Goal: Task Accomplishment & Management: Use online tool/utility

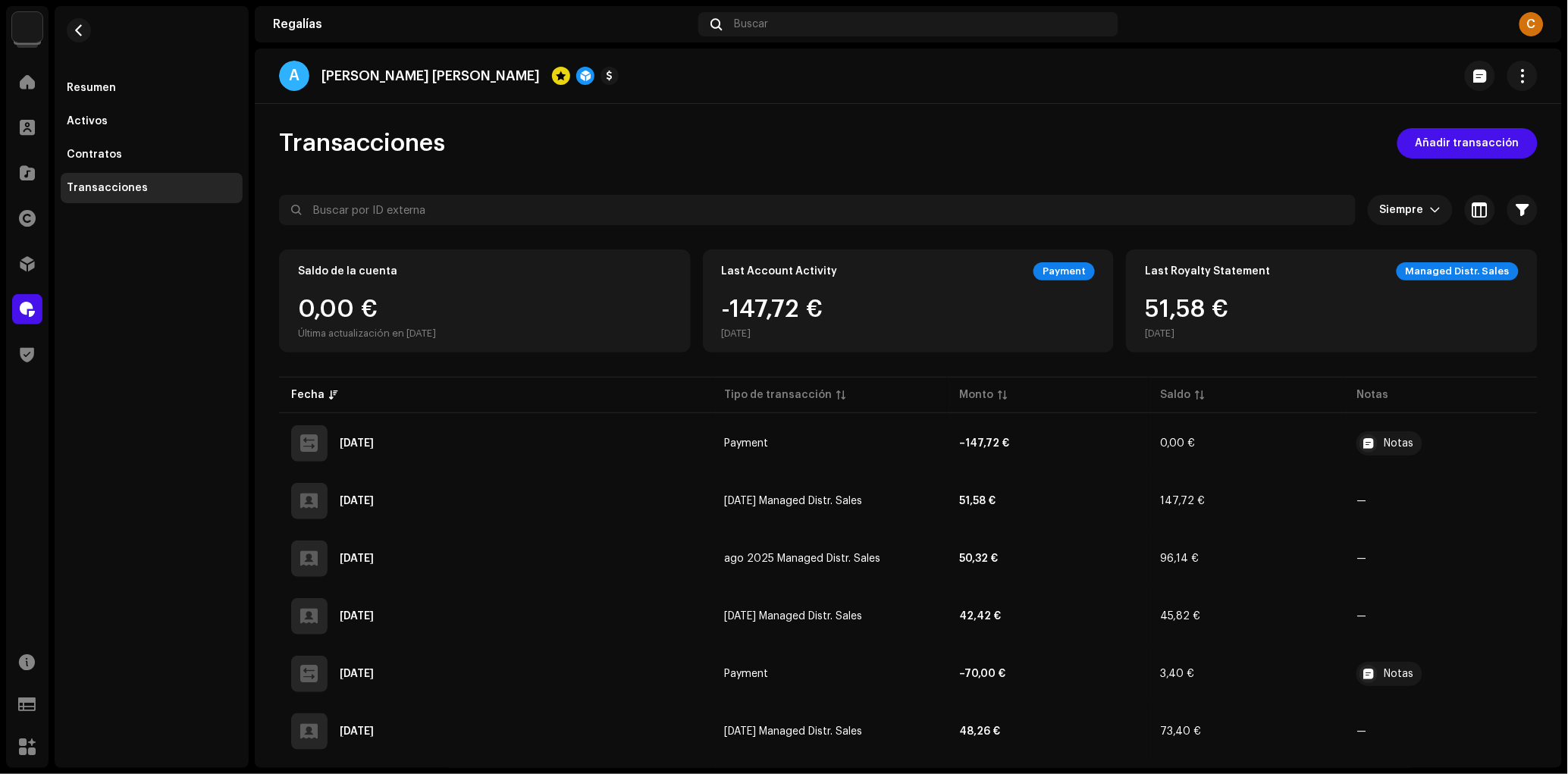
scroll to position [114, 0]
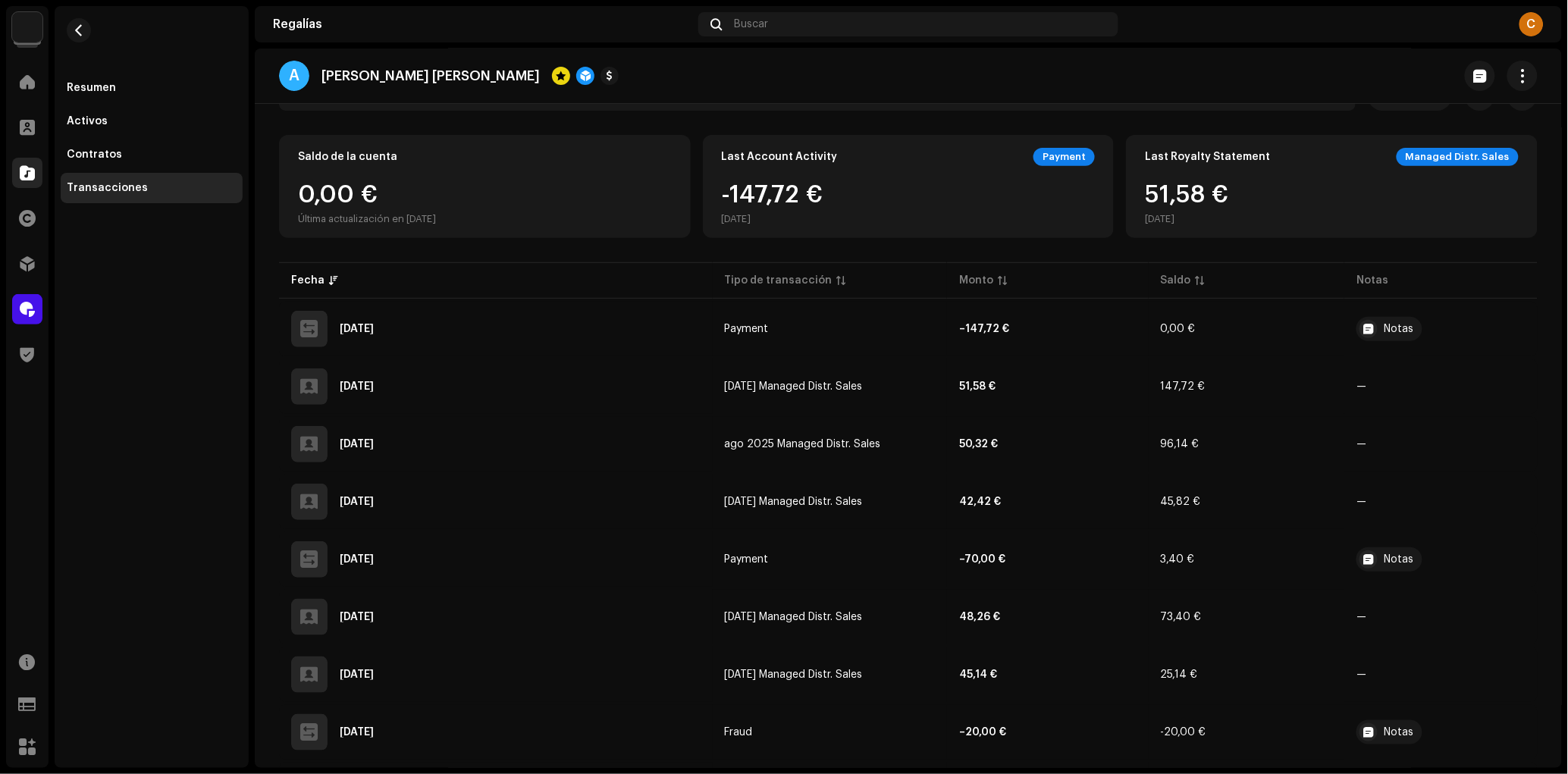
click at [35, 179] on div at bounding box center [26, 173] width 30 height 30
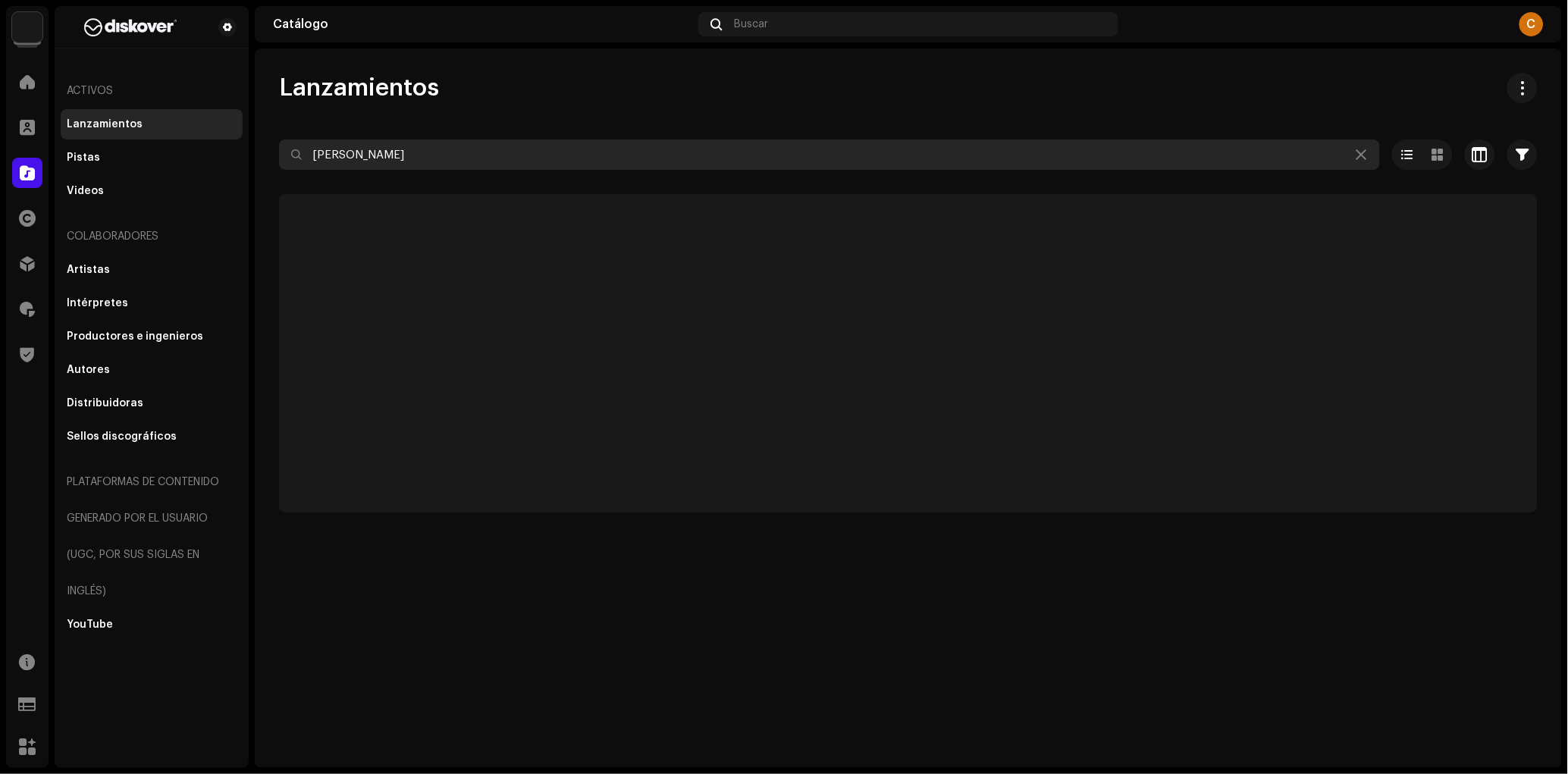
click at [427, 163] on input "[PERSON_NAME]" at bounding box center [829, 154] width 1101 height 30
paste input "7316481316558"
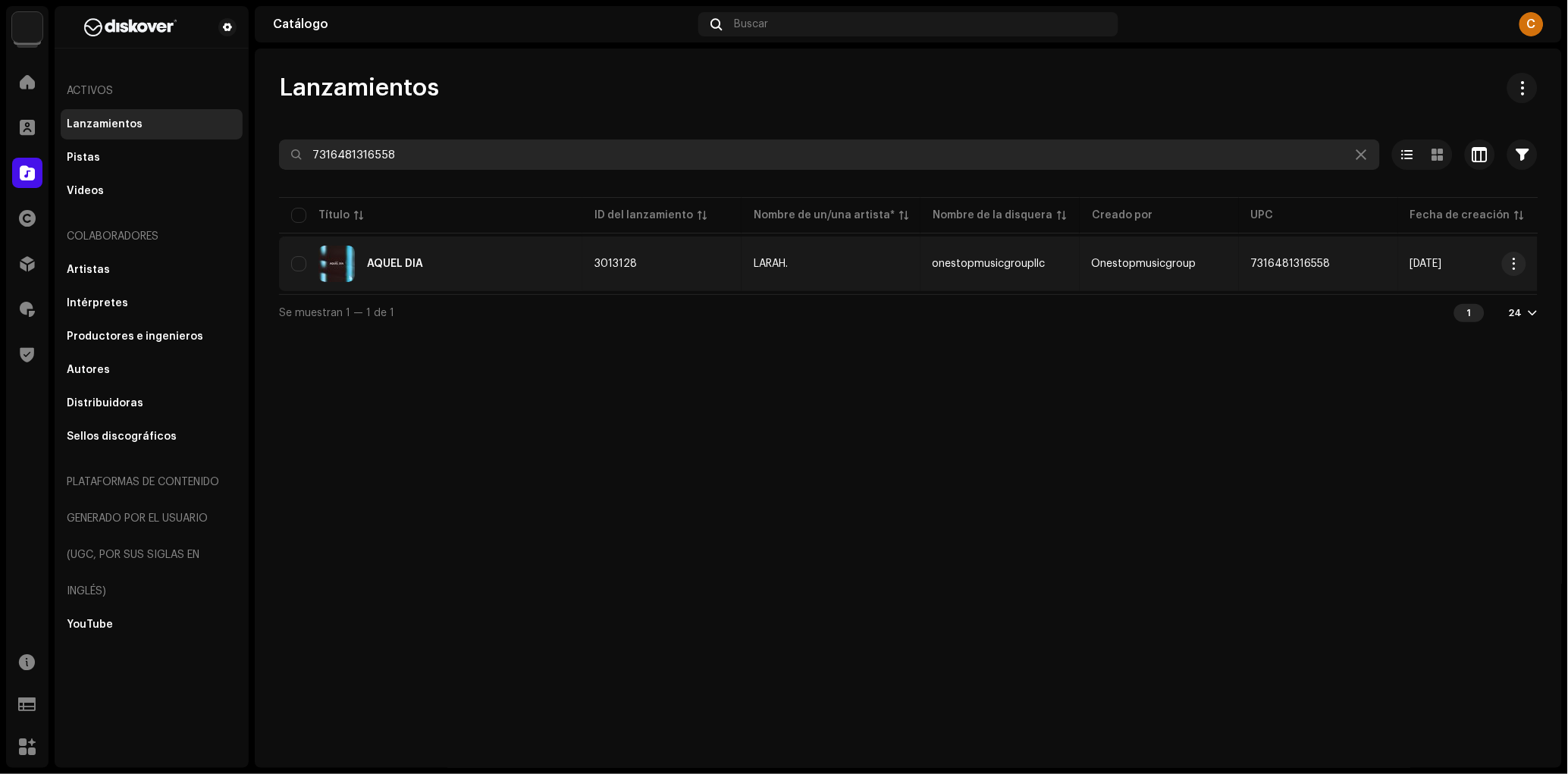
type input "7316481316558"
click at [484, 270] on div "AQUEL DÍA" at bounding box center [430, 263] width 279 height 36
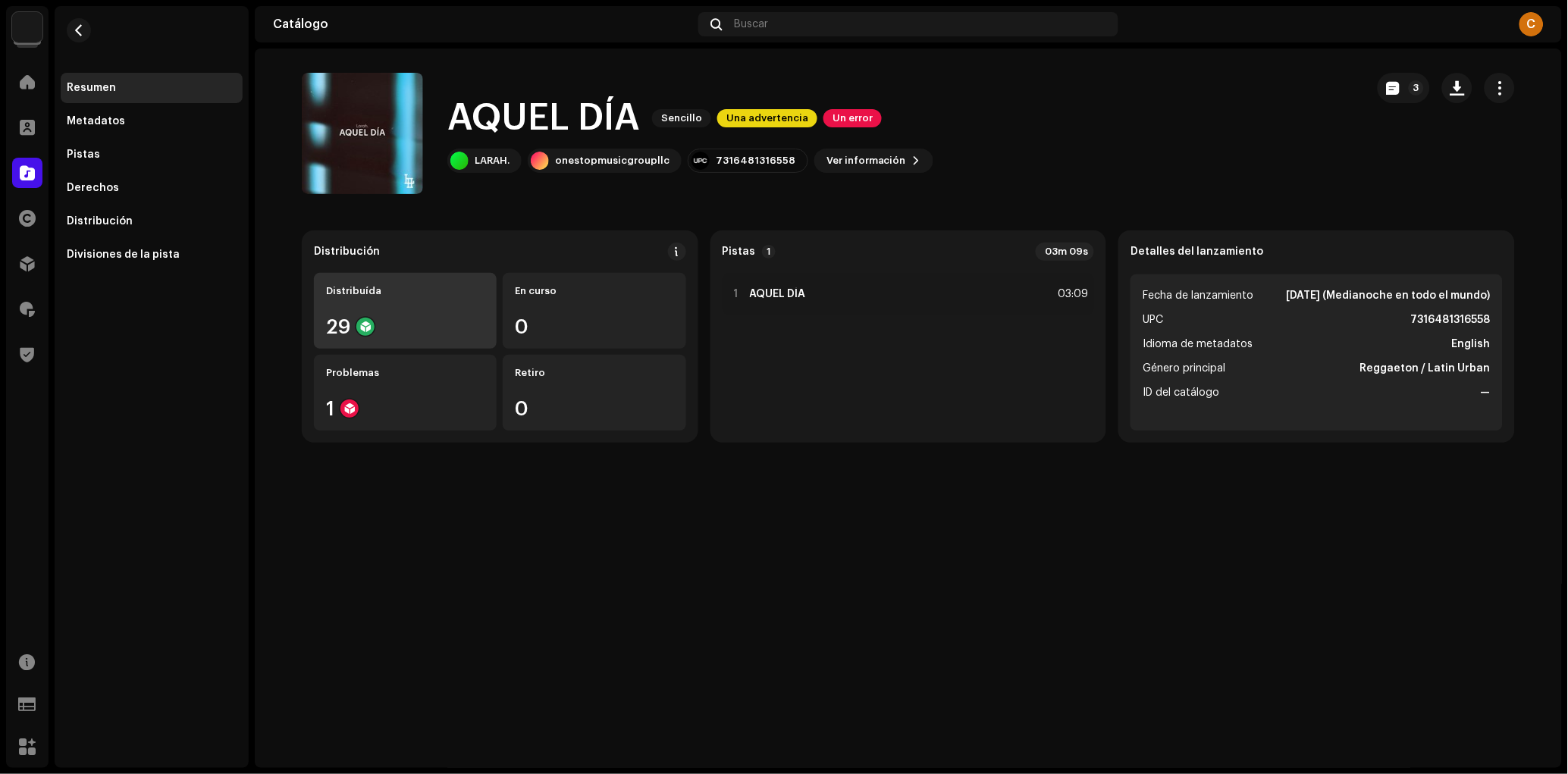
click at [429, 309] on div "Distribuída 29" at bounding box center [405, 310] width 183 height 75
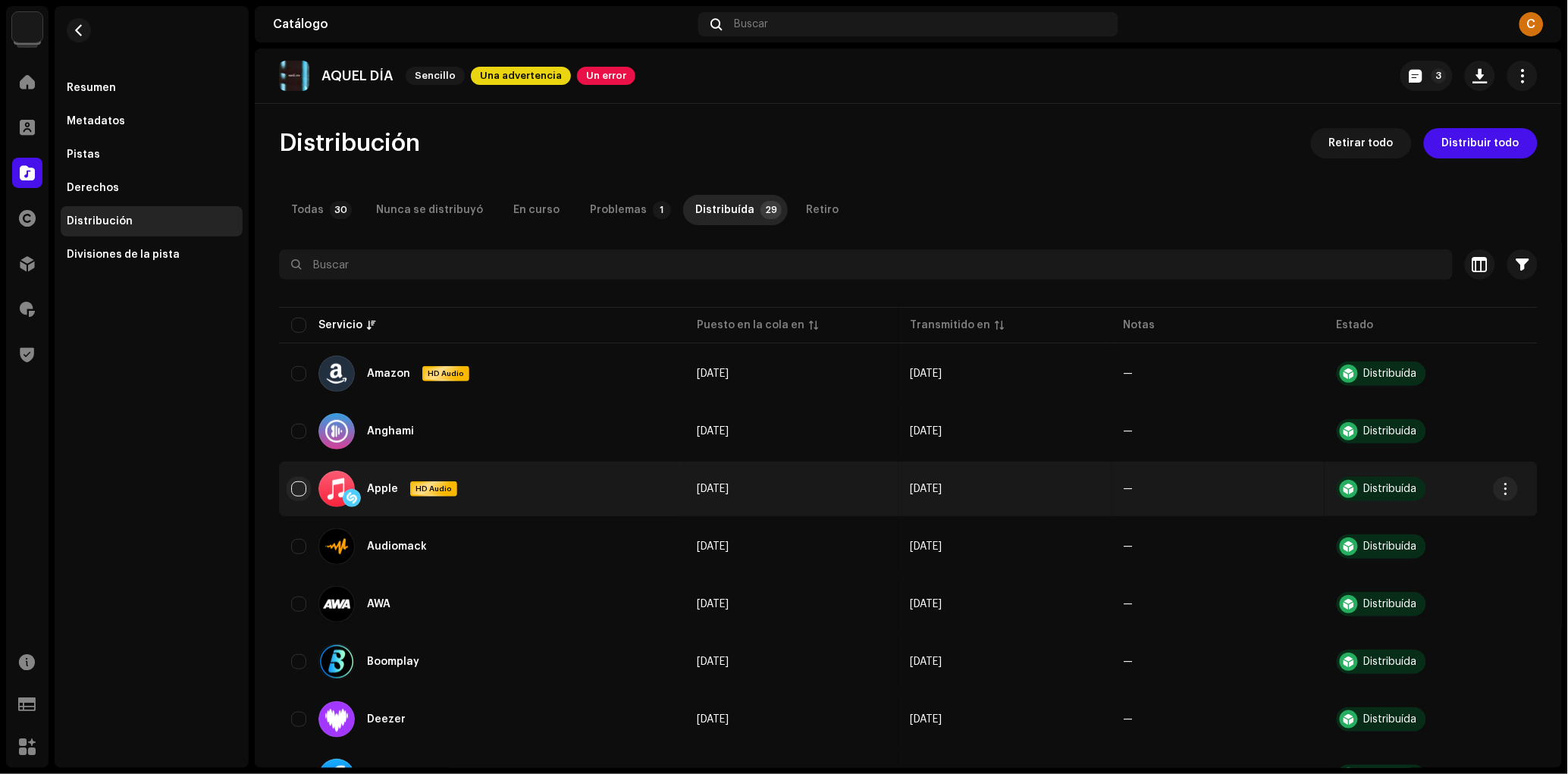
click at [298, 487] on input "checkbox" at bounding box center [298, 489] width 15 height 15
checkbox input "true"
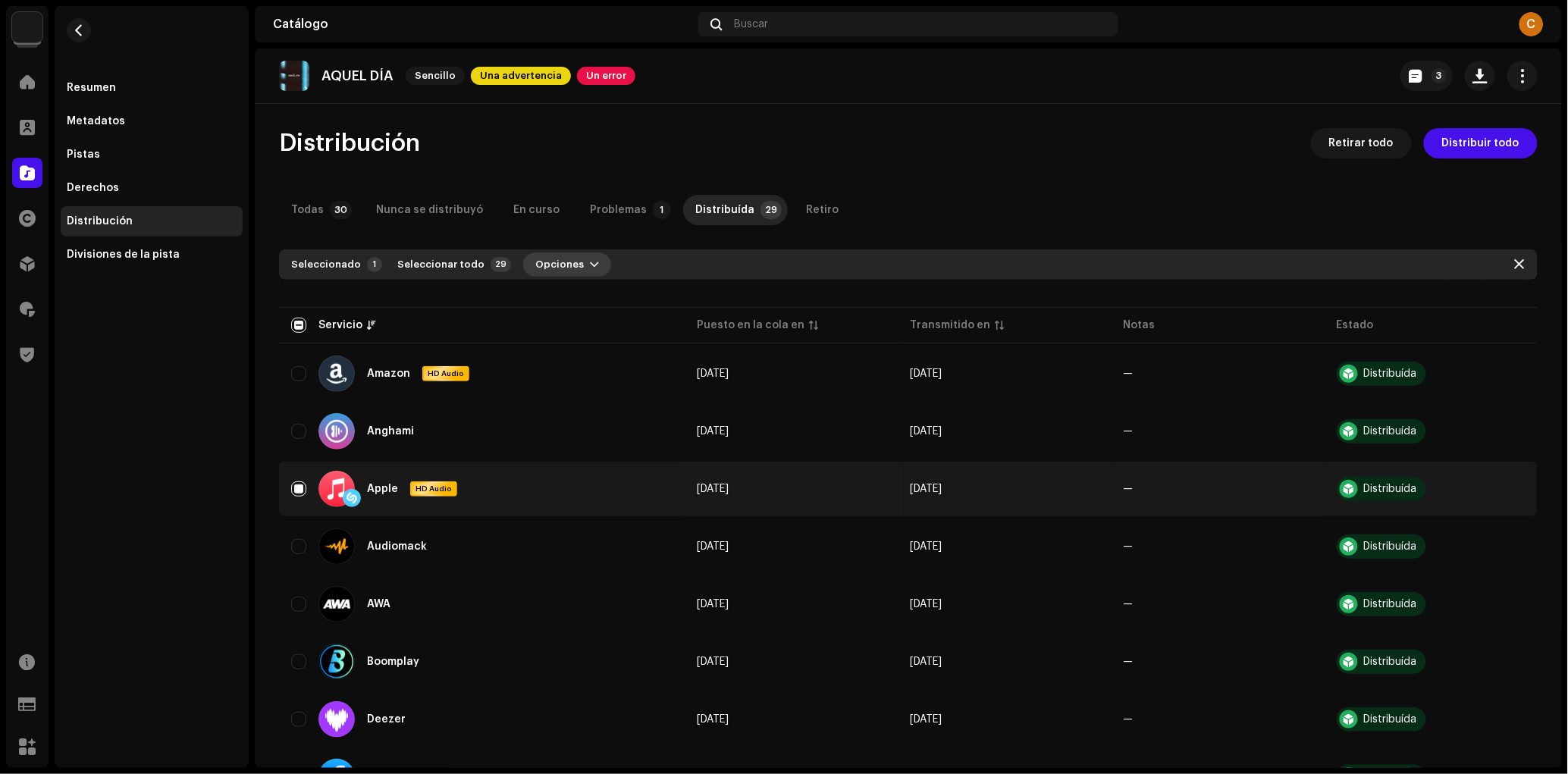
click at [586, 266] on button "Opciones" at bounding box center [567, 264] width 88 height 25
click at [589, 302] on div "Distribuir" at bounding box center [591, 298] width 141 height 12
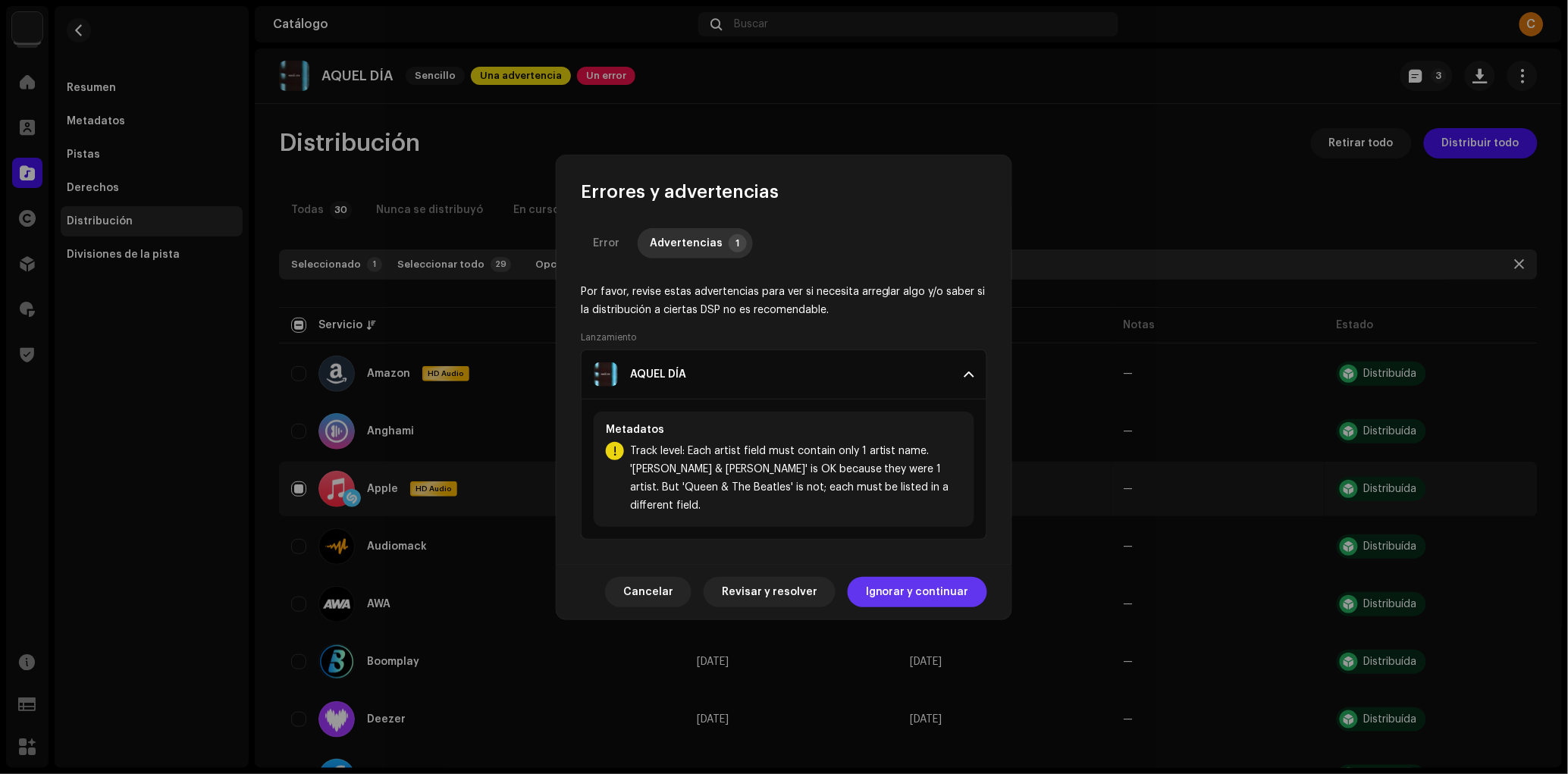
click at [936, 577] on span "Ignorar y continuar" at bounding box center [918, 591] width 104 height 30
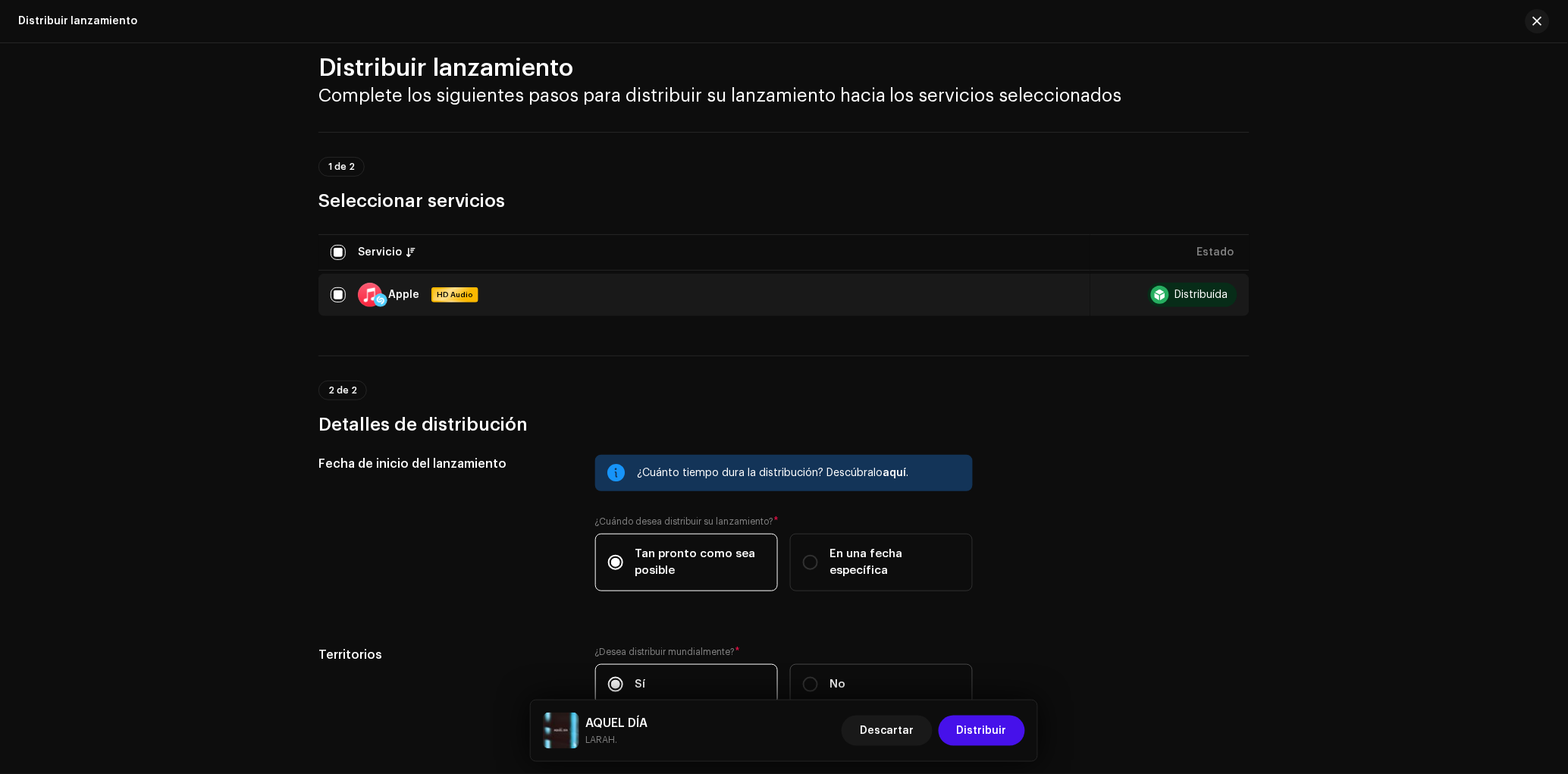
scroll to position [122, 0]
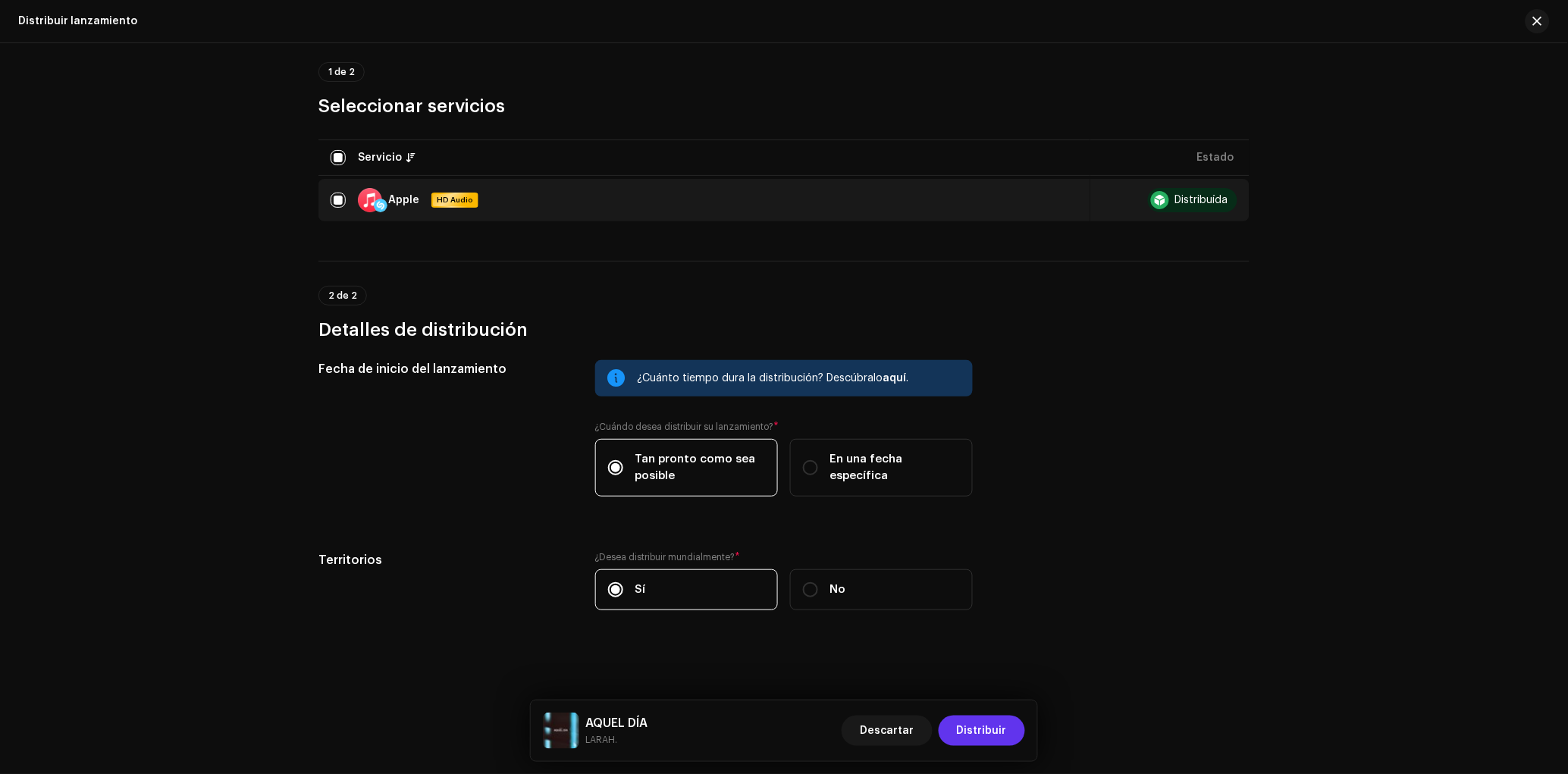
click at [1005, 731] on span "Distribuir" at bounding box center [981, 730] width 50 height 30
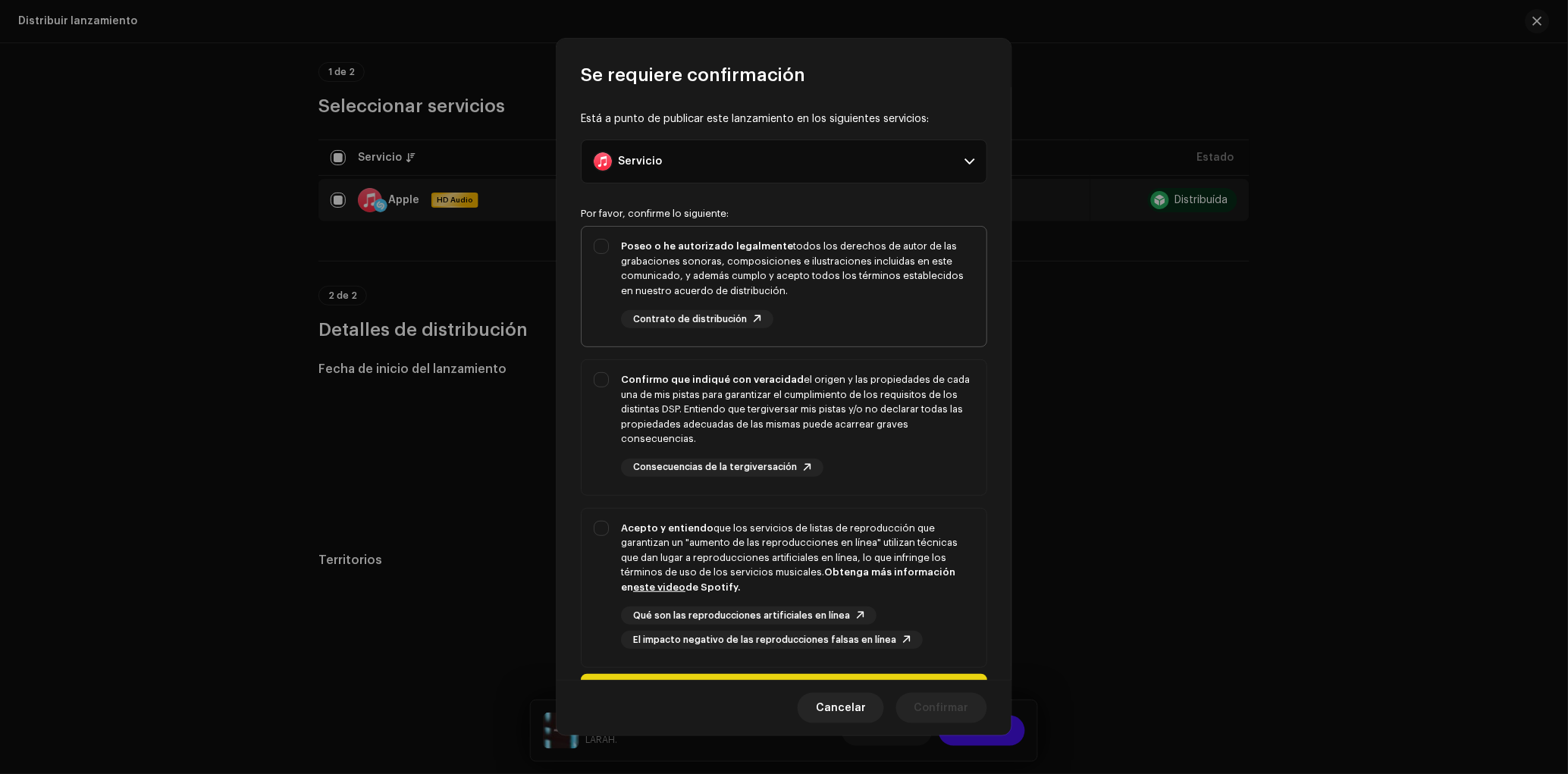
click at [808, 302] on div "Poseo o he autorizado legalmente todos los derechos de autor de las grabaciones…" at bounding box center [798, 283] width 353 height 89
checkbox input "true"
drag, startPoint x: 795, startPoint y: 428, endPoint x: 801, endPoint y: 541, distance: 113.2
click at [795, 427] on div "Confirmo que indiqué con veracidad el origen y las propiedades de cada una de m…" at bounding box center [798, 410] width 353 height 74
checkbox input "true"
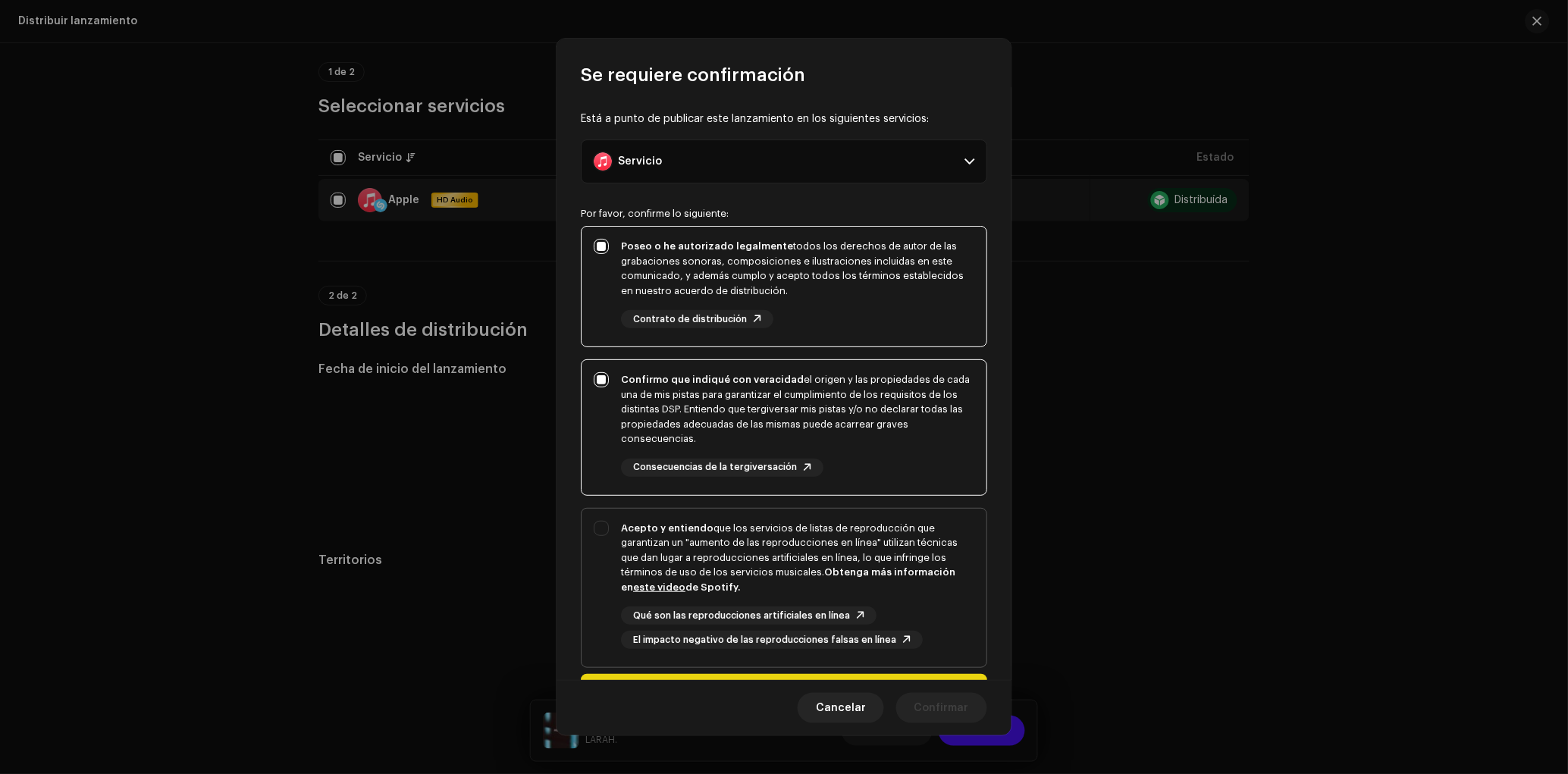
drag, startPoint x: 795, startPoint y: 577, endPoint x: 803, endPoint y: 583, distance: 10.0
click at [795, 576] on div "Acepto y entiendo que los servicios de listas de reproducción que garantizan un…" at bounding box center [798, 558] width 353 height 74
checkbox input "true"
click at [960, 705] on span "Confirmar" at bounding box center [942, 708] width 55 height 30
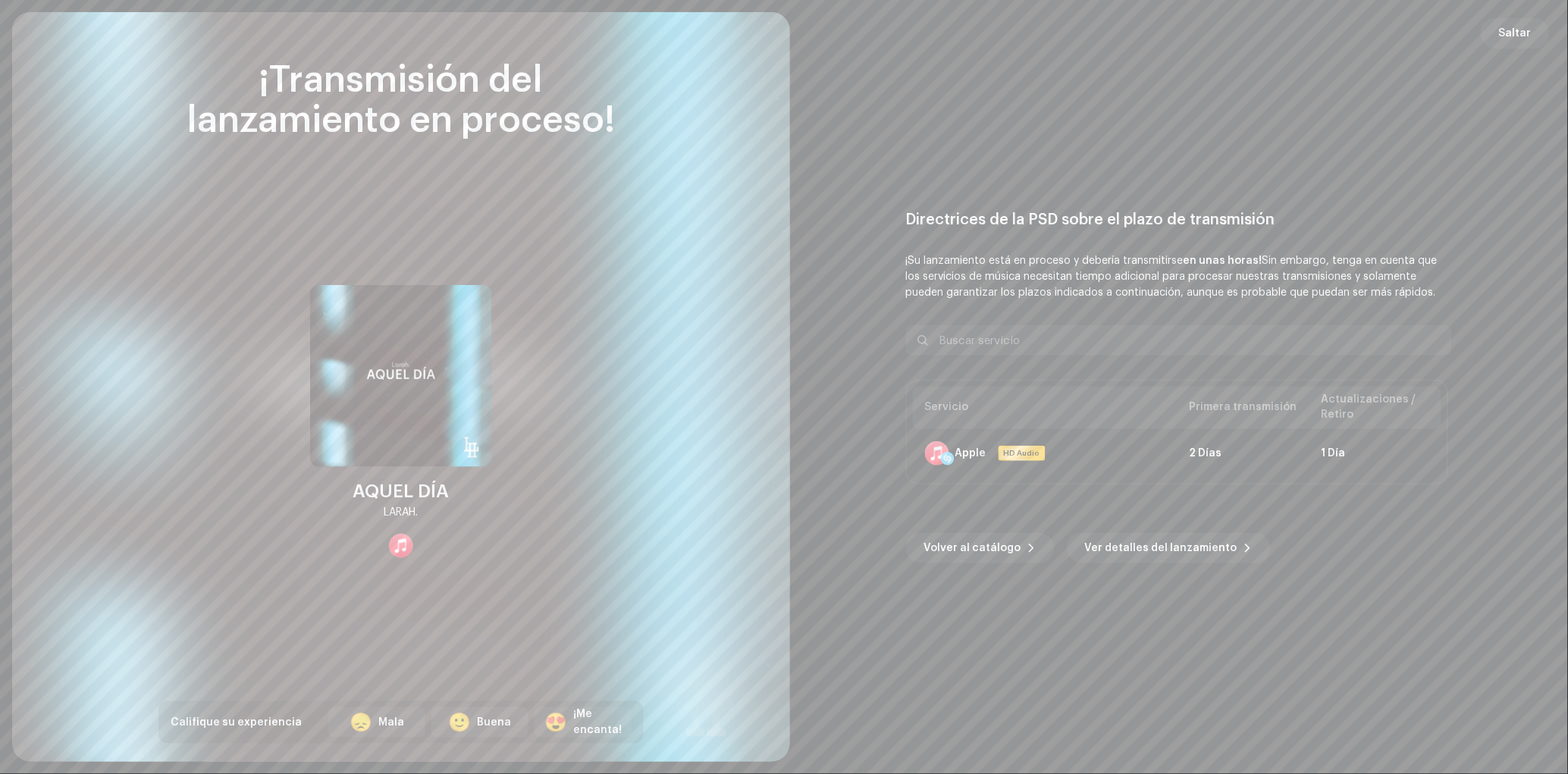
click at [1516, 27] on span "Saltar" at bounding box center [1515, 33] width 33 height 30
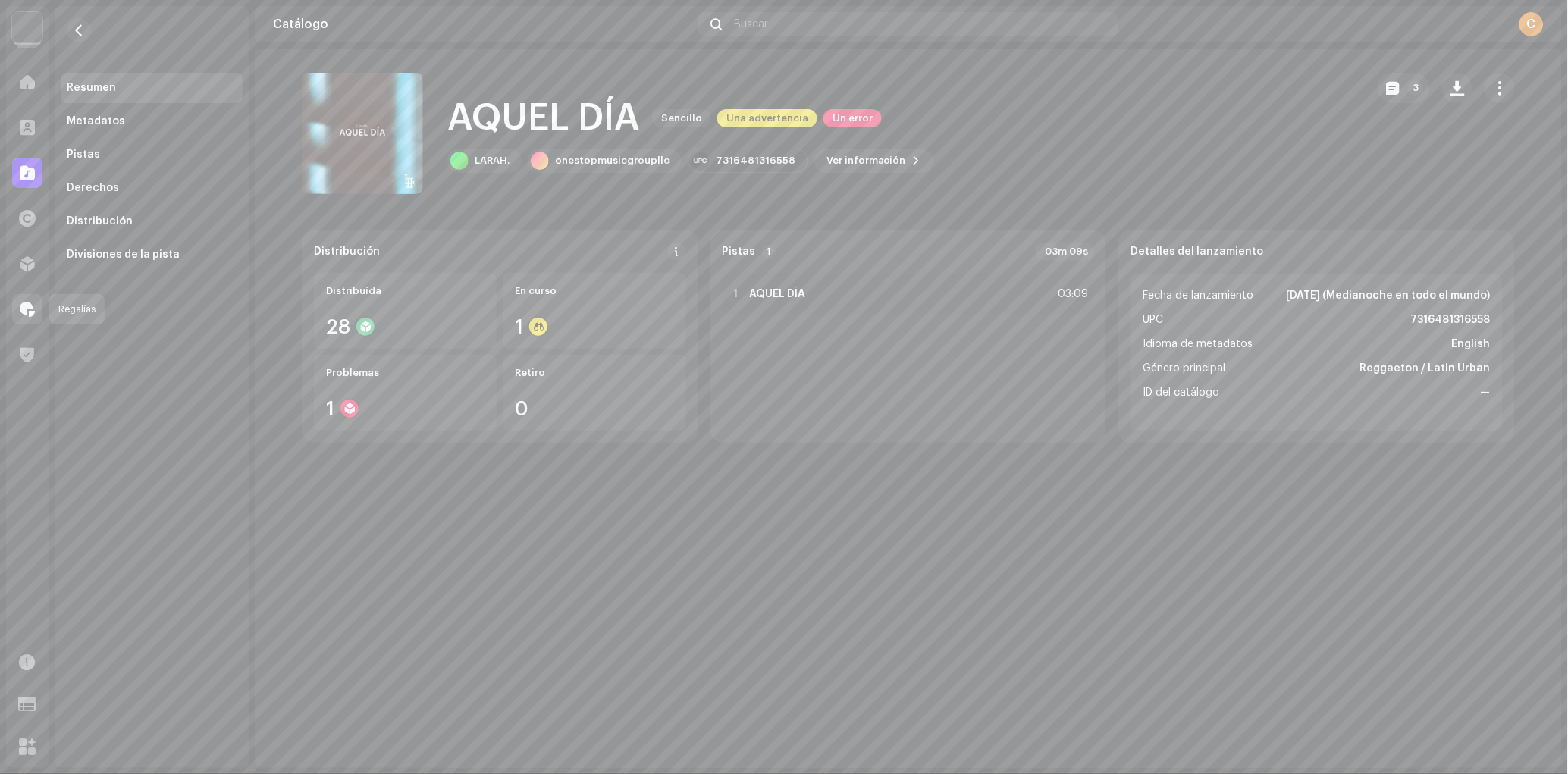
click at [25, 305] on span at bounding box center [27, 309] width 15 height 12
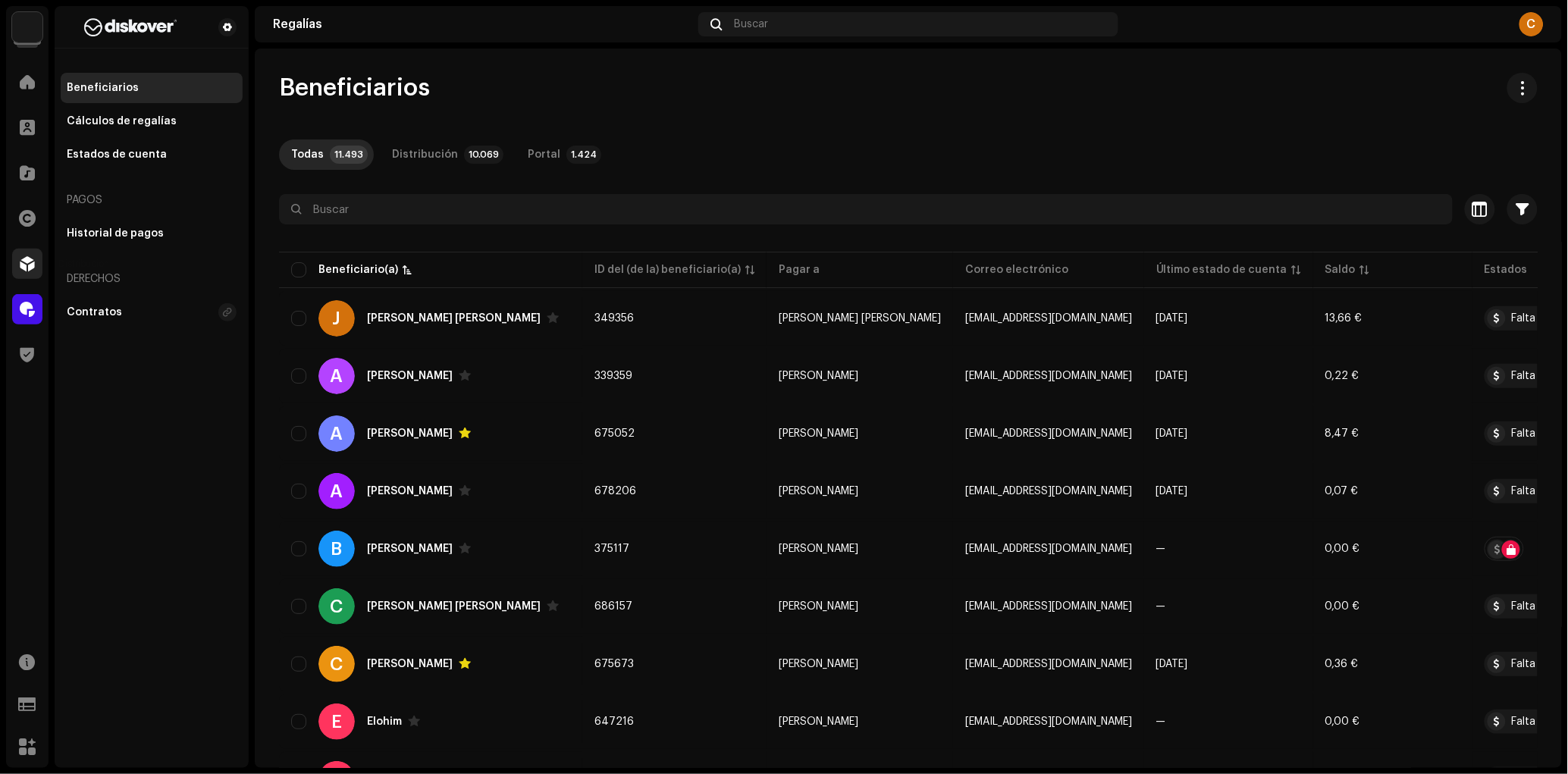
click at [25, 268] on span at bounding box center [27, 263] width 15 height 12
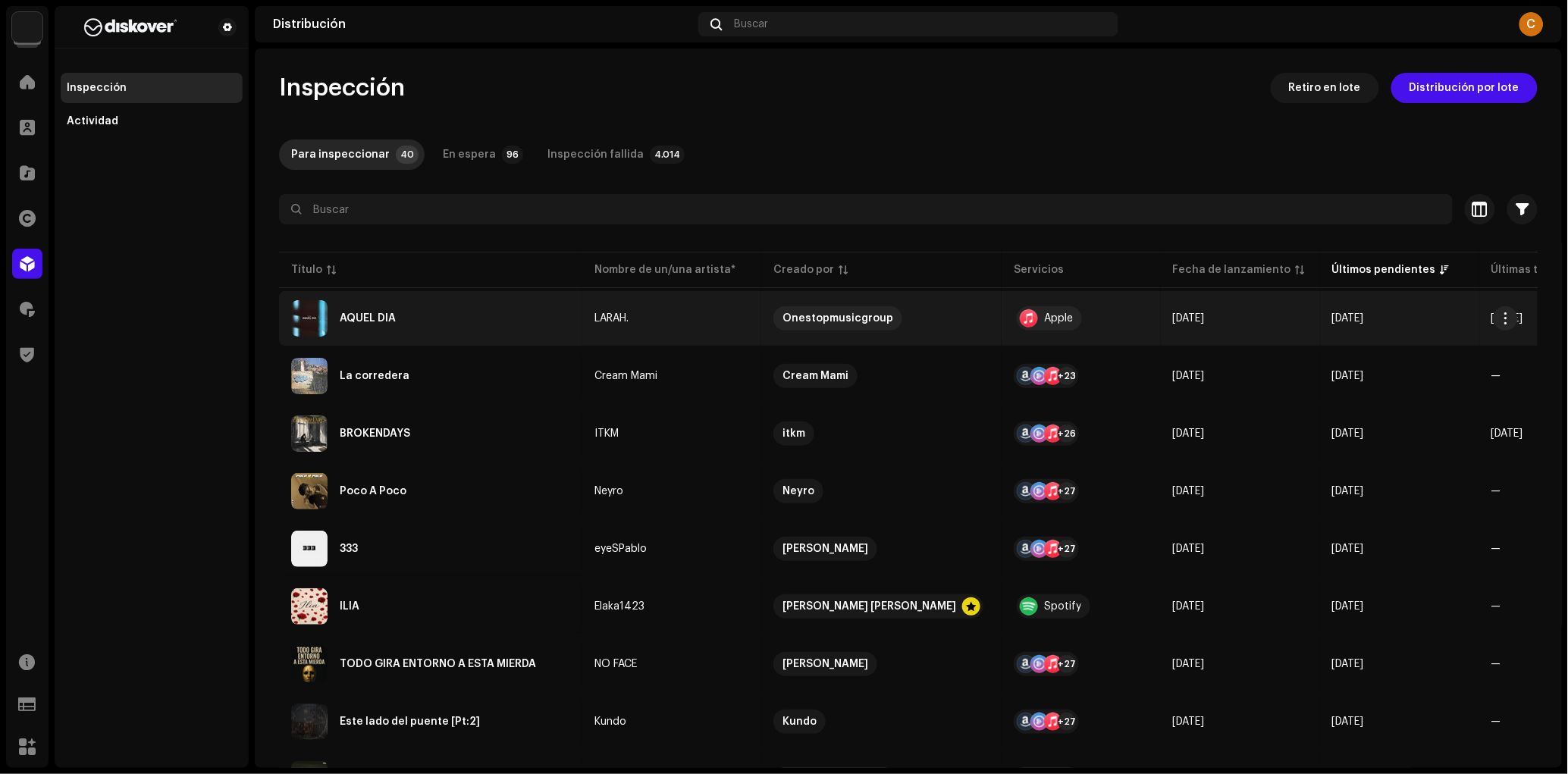
click at [438, 337] on td "AQUEL DÍA" at bounding box center [431, 318] width 303 height 55
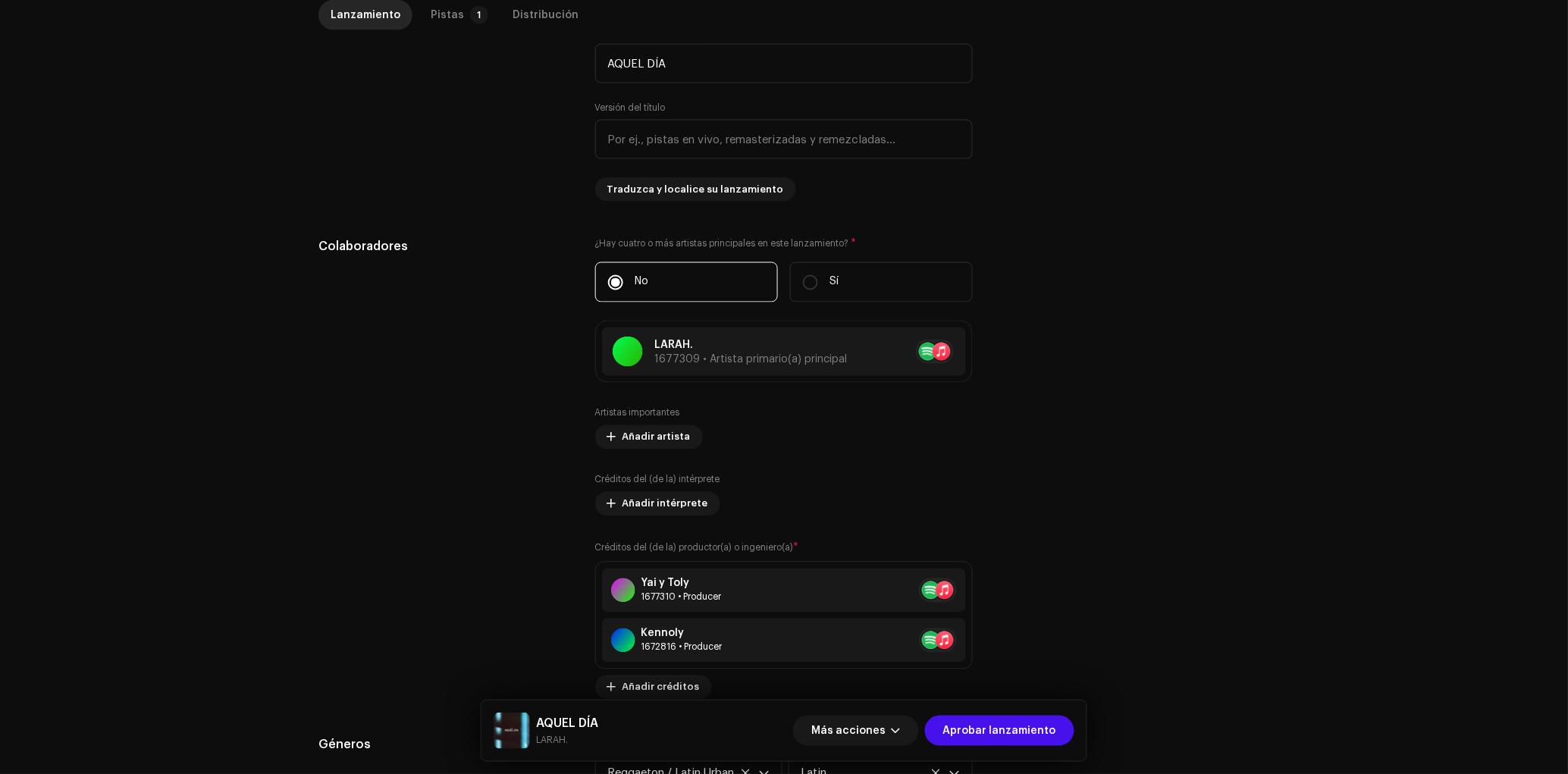
scroll to position [577, 0]
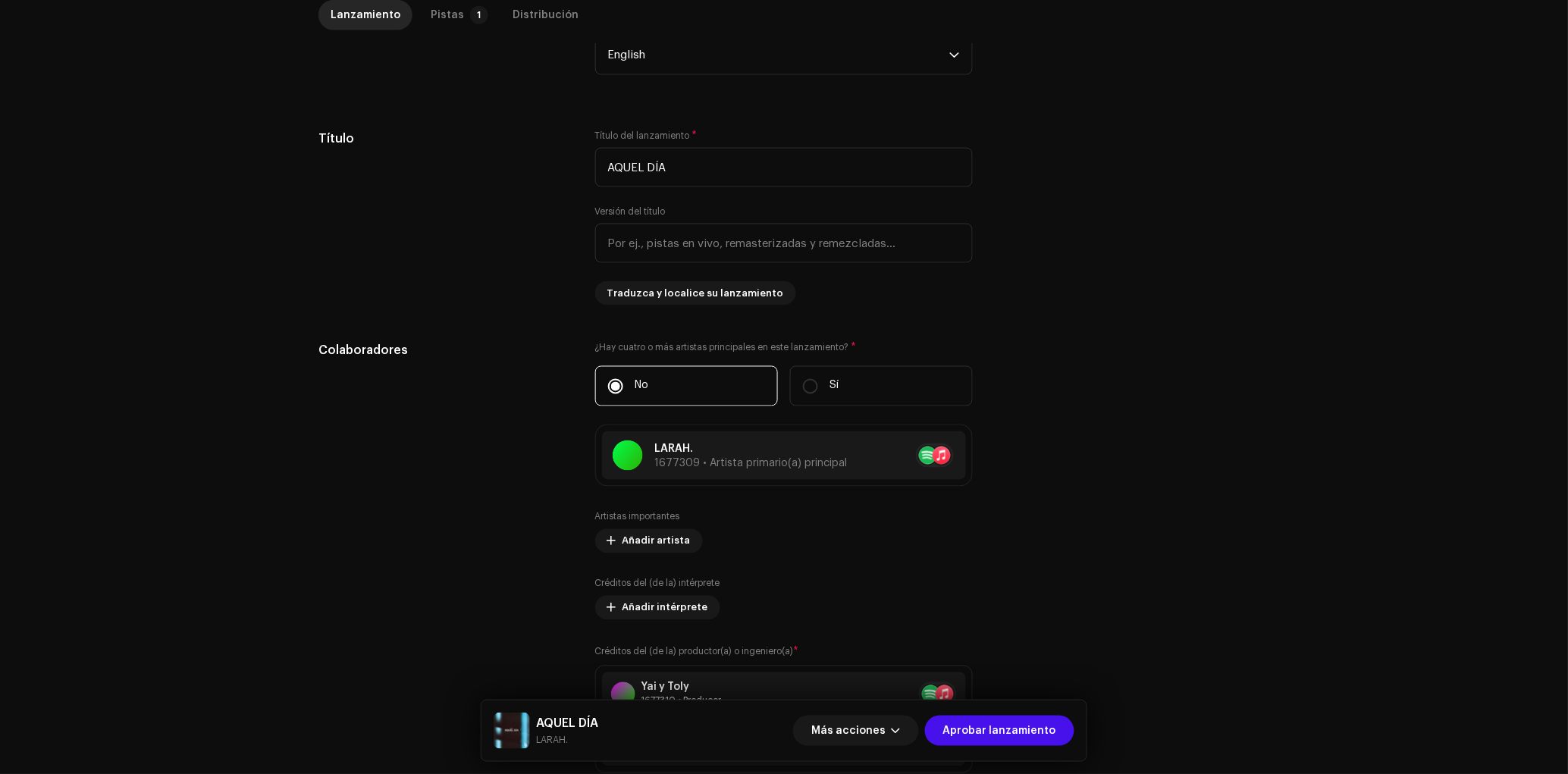
click at [450, 30] on div "Lanzamiento Pistas 1 Distribución" at bounding box center [784, 22] width 931 height 44
click at [446, 15] on div "Pistas" at bounding box center [447, 15] width 34 height 30
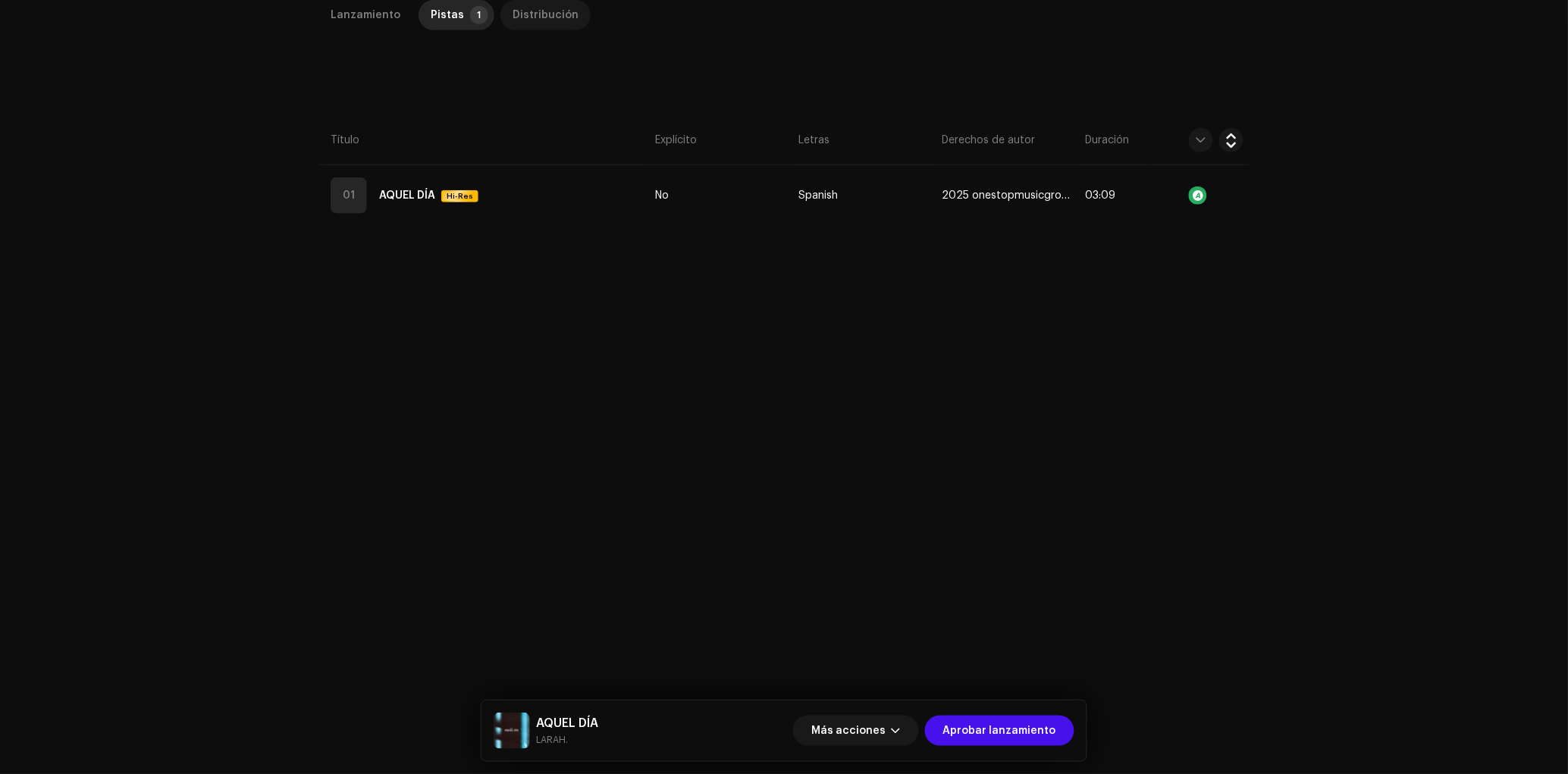
click at [531, 8] on div "Distribución" at bounding box center [545, 15] width 66 height 30
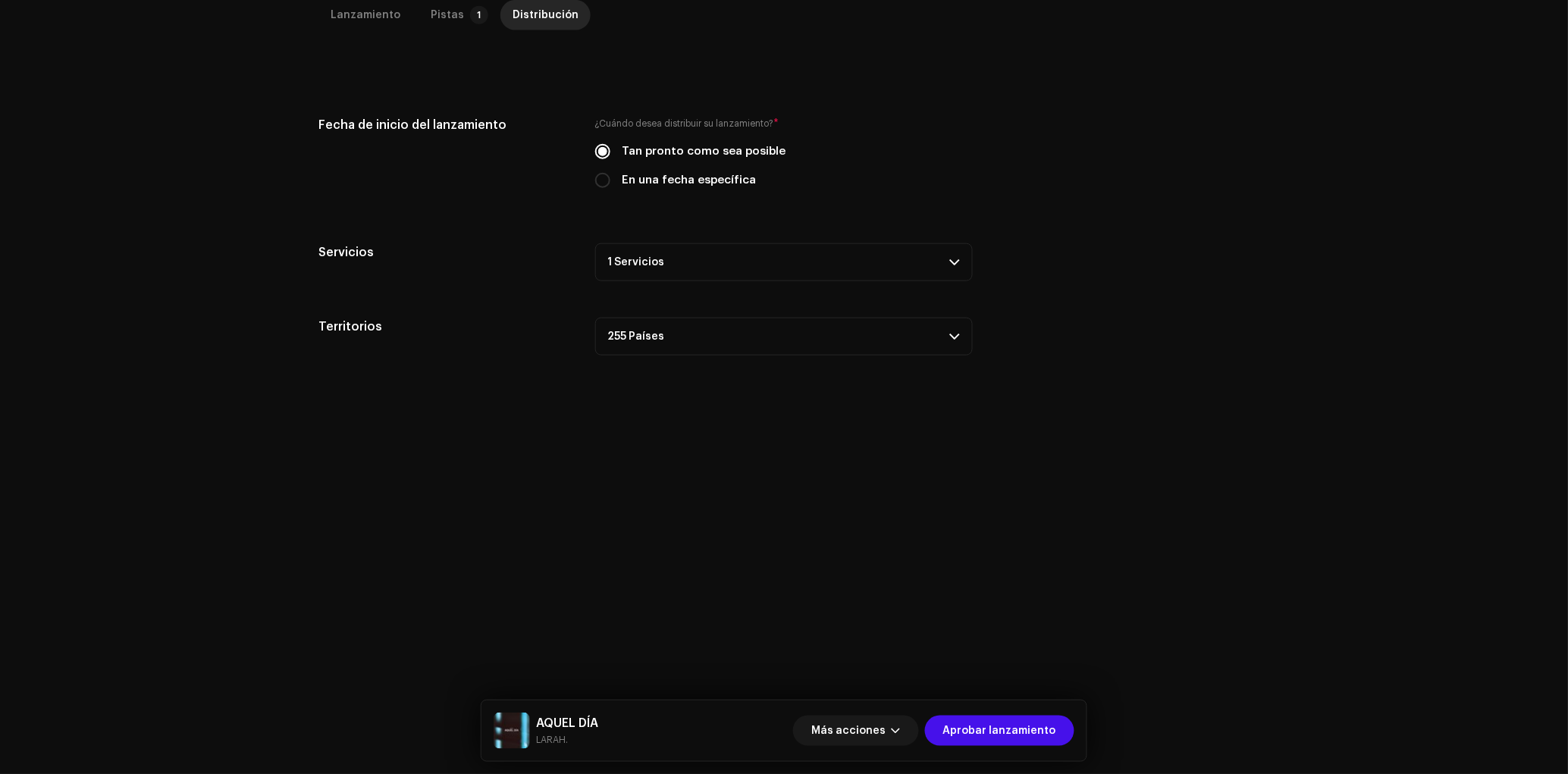
click at [716, 263] on p-accordion-header "1 Servicios" at bounding box center [784, 263] width 378 height 38
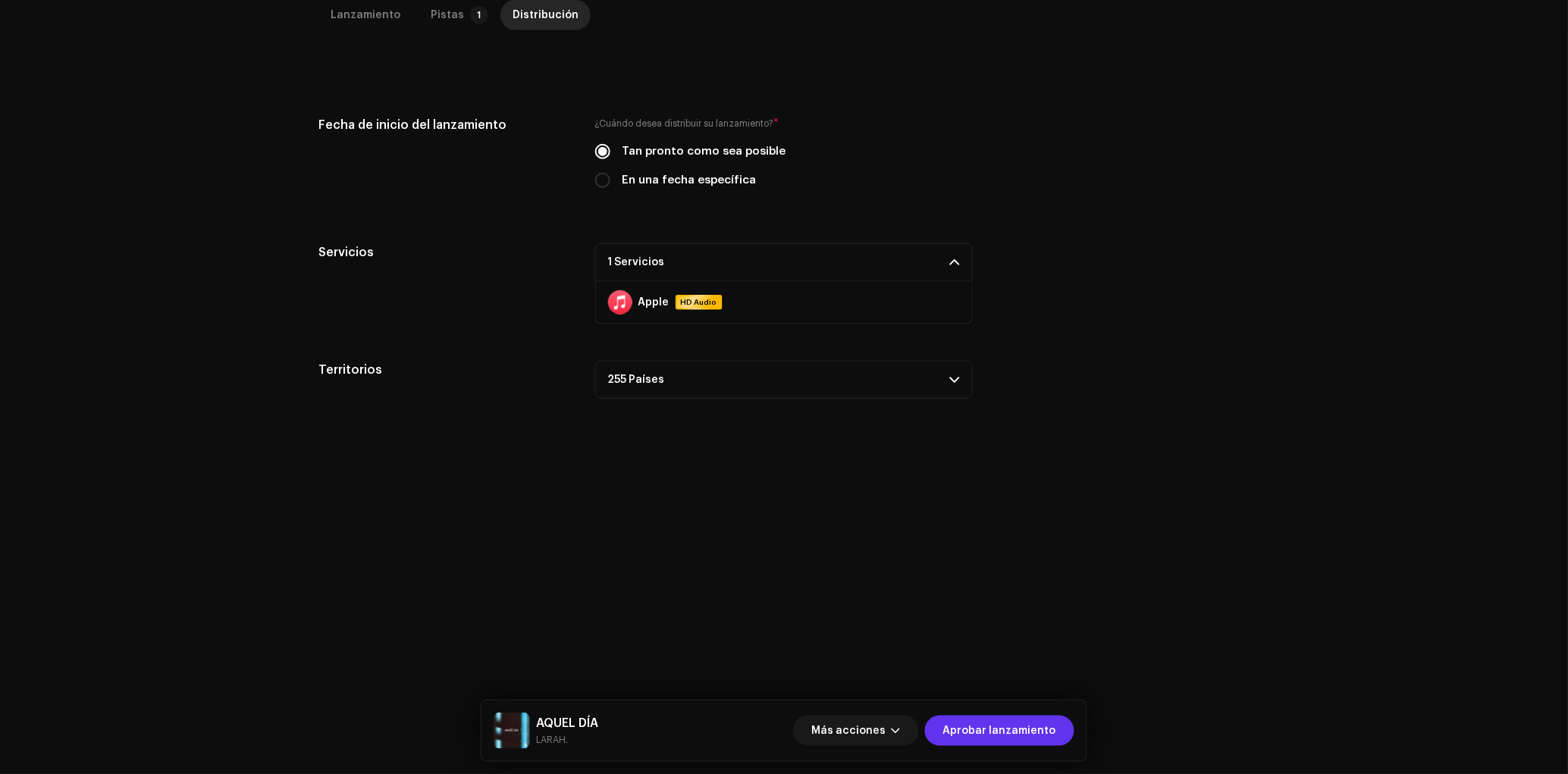
click at [1029, 719] on span "Aprobar lanzamiento" at bounding box center [999, 730] width 113 height 30
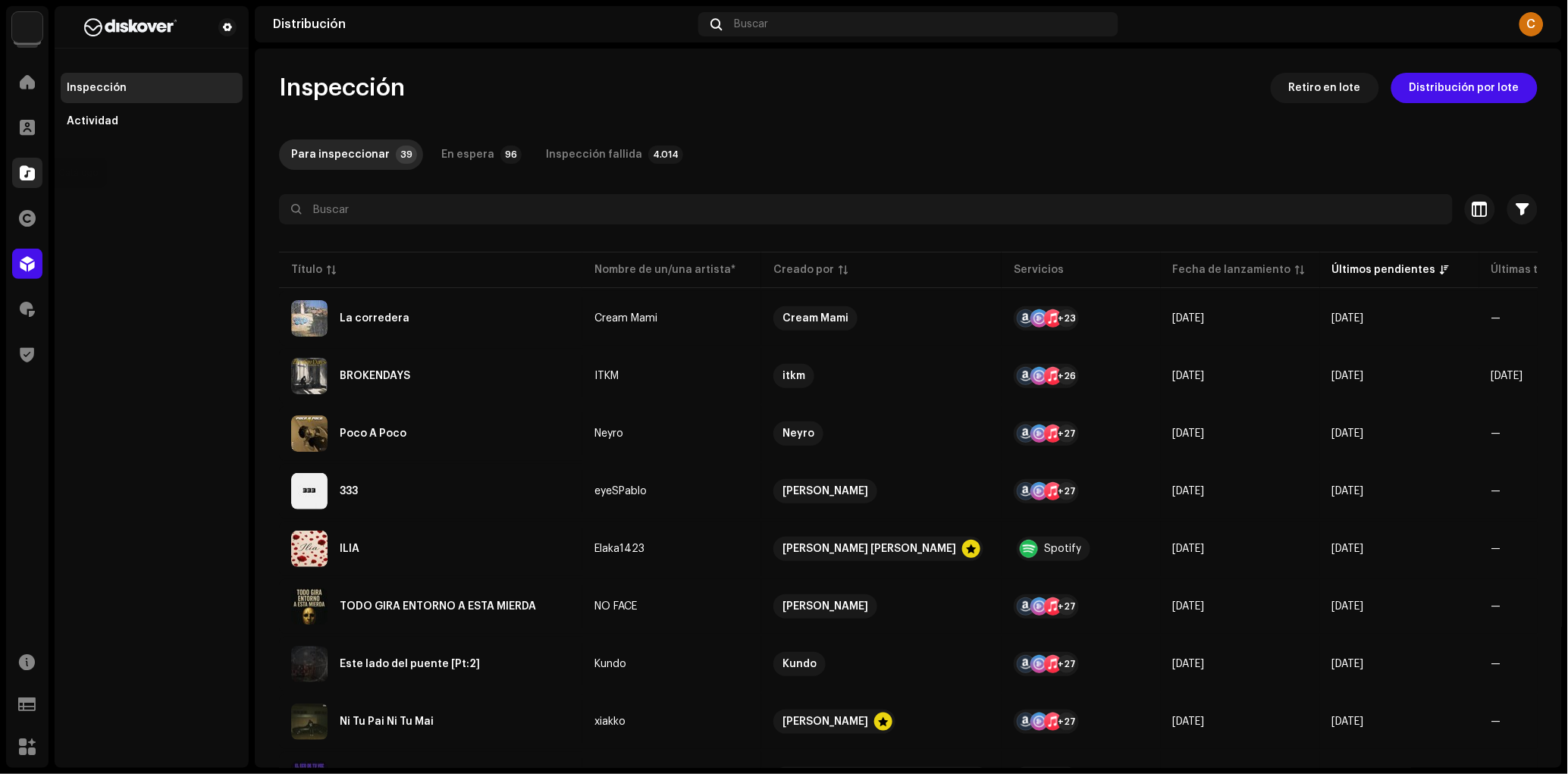
click at [21, 174] on span at bounding box center [27, 173] width 15 height 12
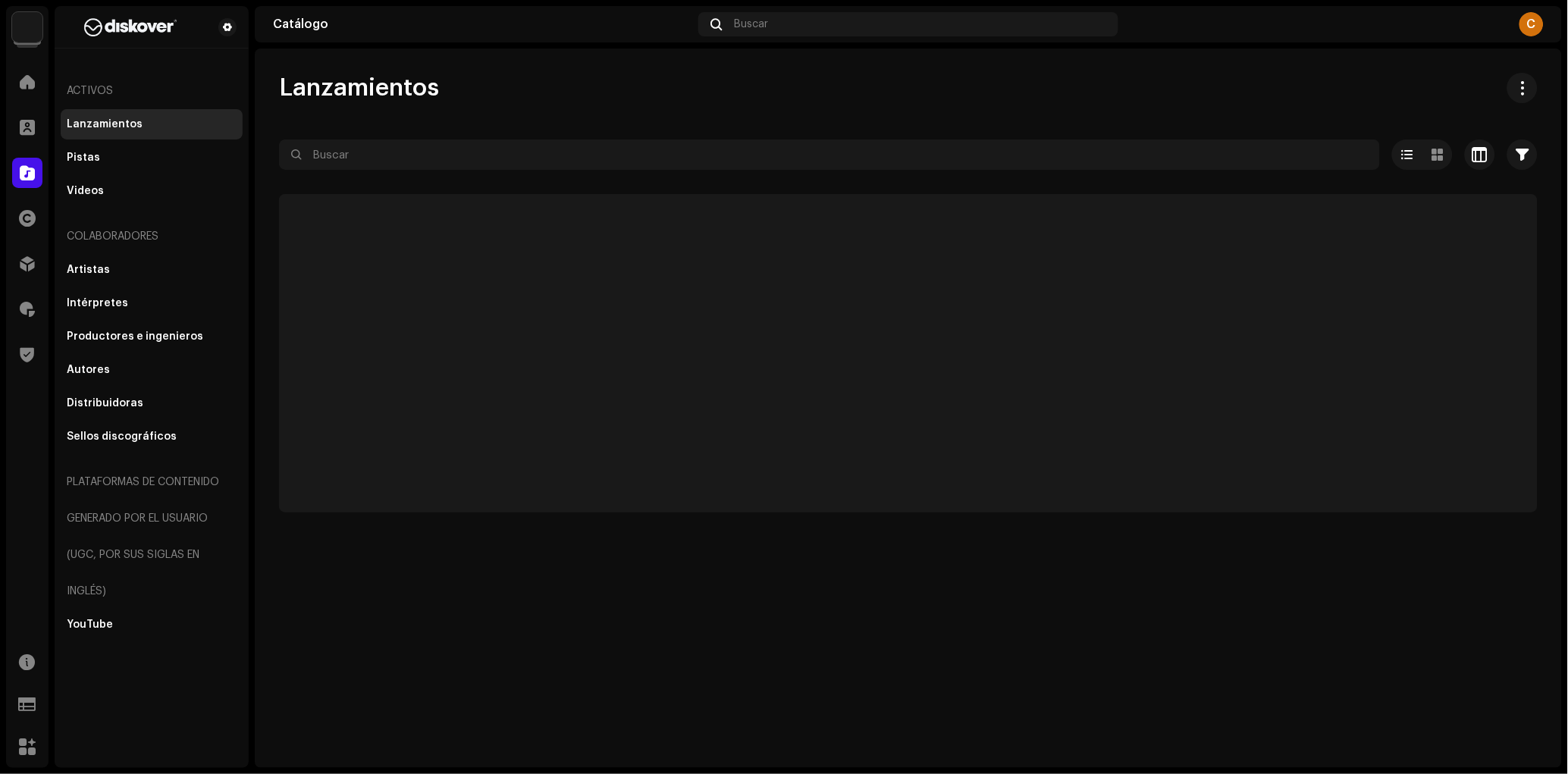
click at [513, 125] on div "Lanzamientos Seleccionado 0 Opciones Filtros Estado de distribución Nunca se di…" at bounding box center [908, 293] width 1307 height 440
click at [510, 160] on input "text" at bounding box center [829, 154] width 1101 height 30
paste input "8445162670128"
click at [510, 160] on input "text" at bounding box center [829, 154] width 1101 height 30
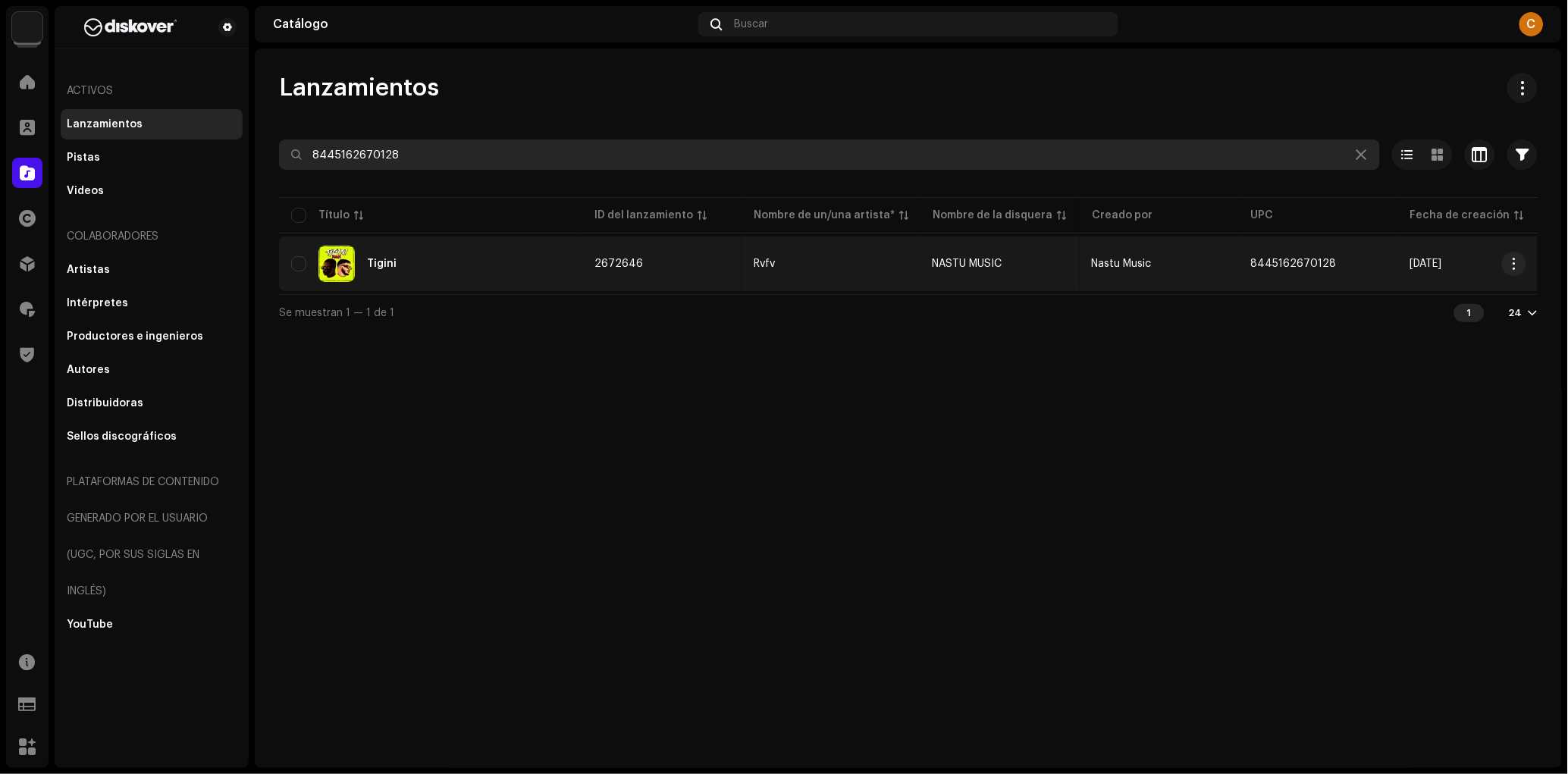
type input "8445162670128"
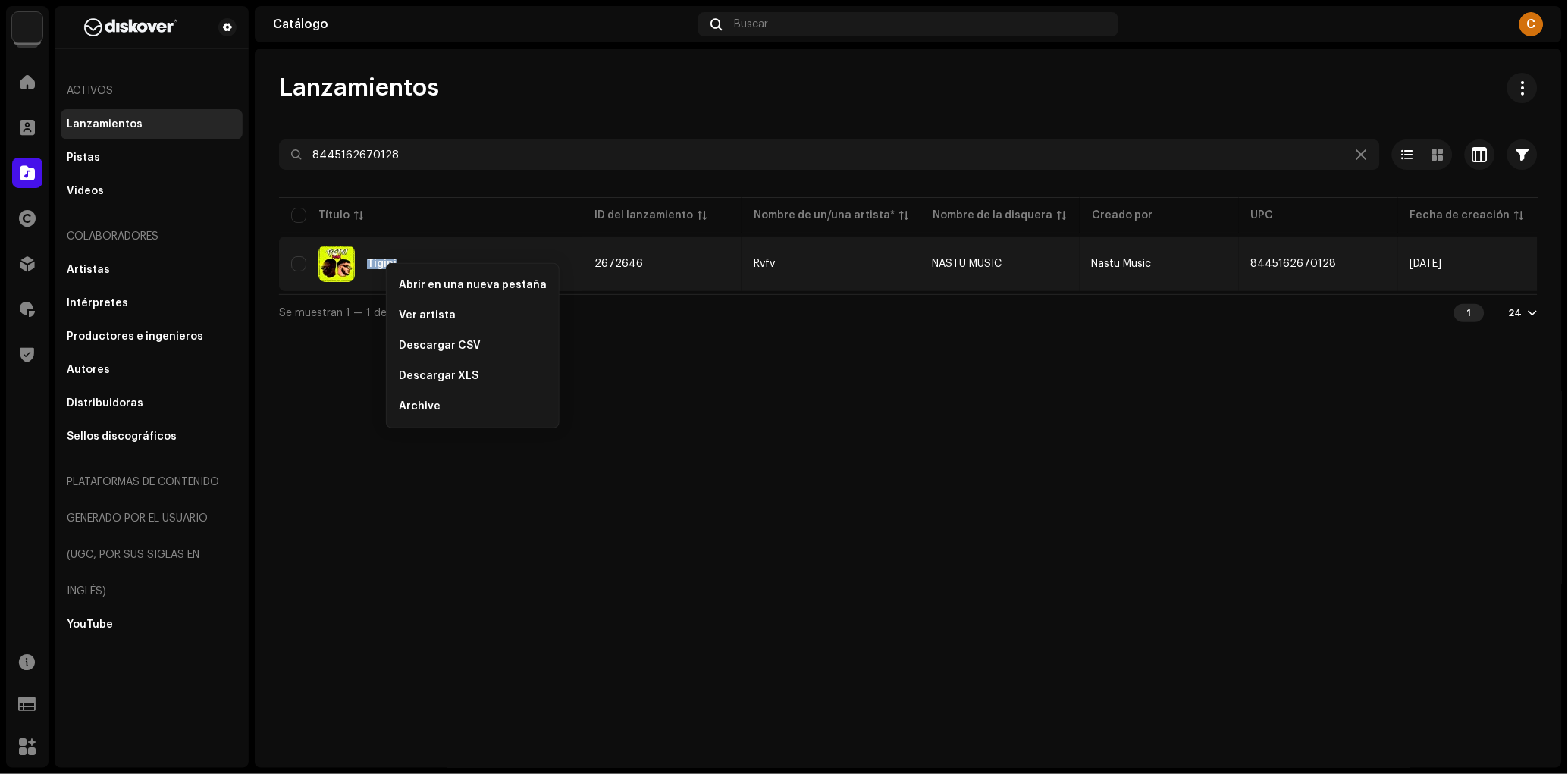
copy div "Tigini"
click at [416, 258] on div "Tigini" at bounding box center [430, 263] width 279 height 36
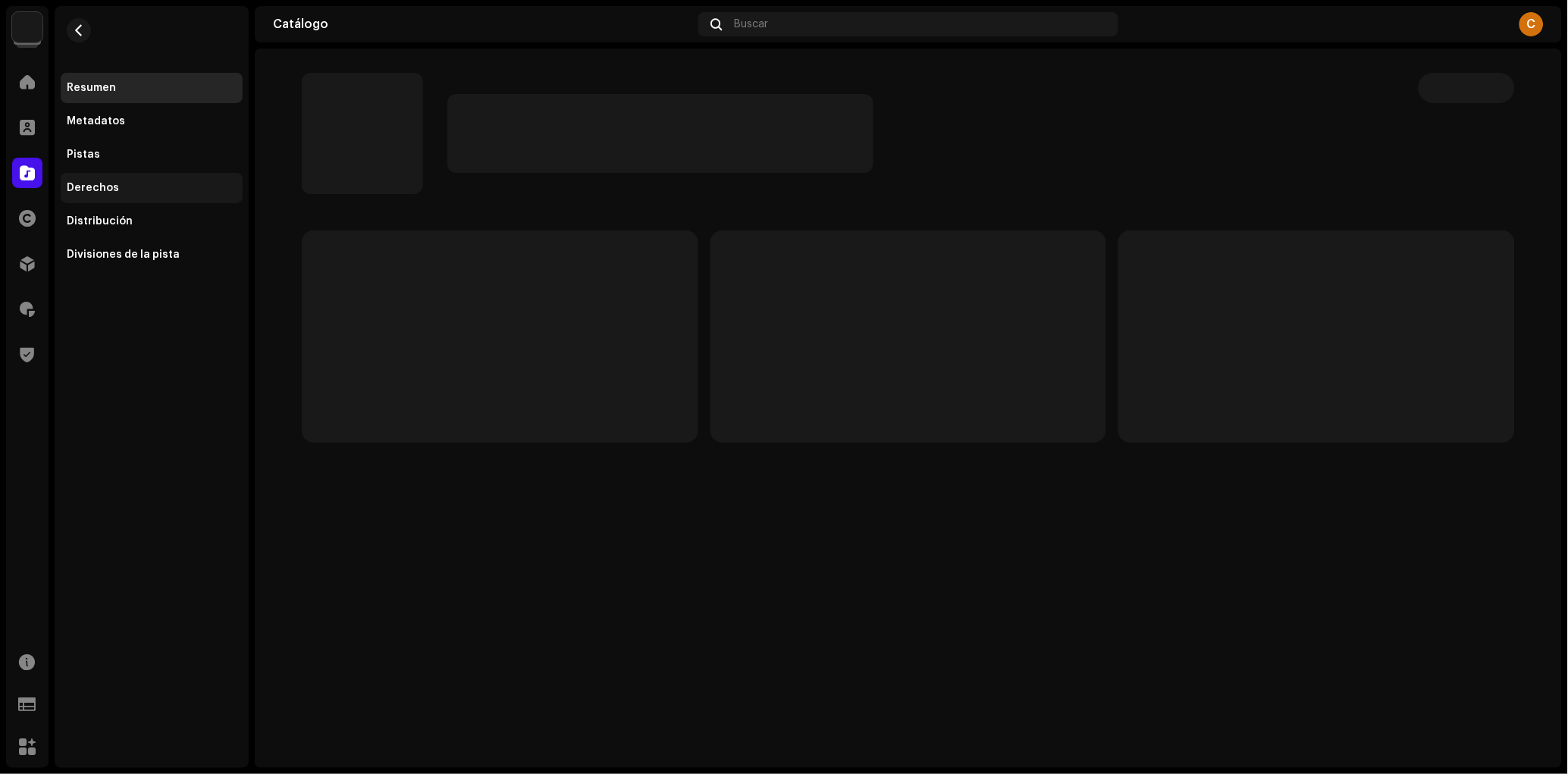
click at [169, 190] on div "Derechos" at bounding box center [151, 187] width 170 height 12
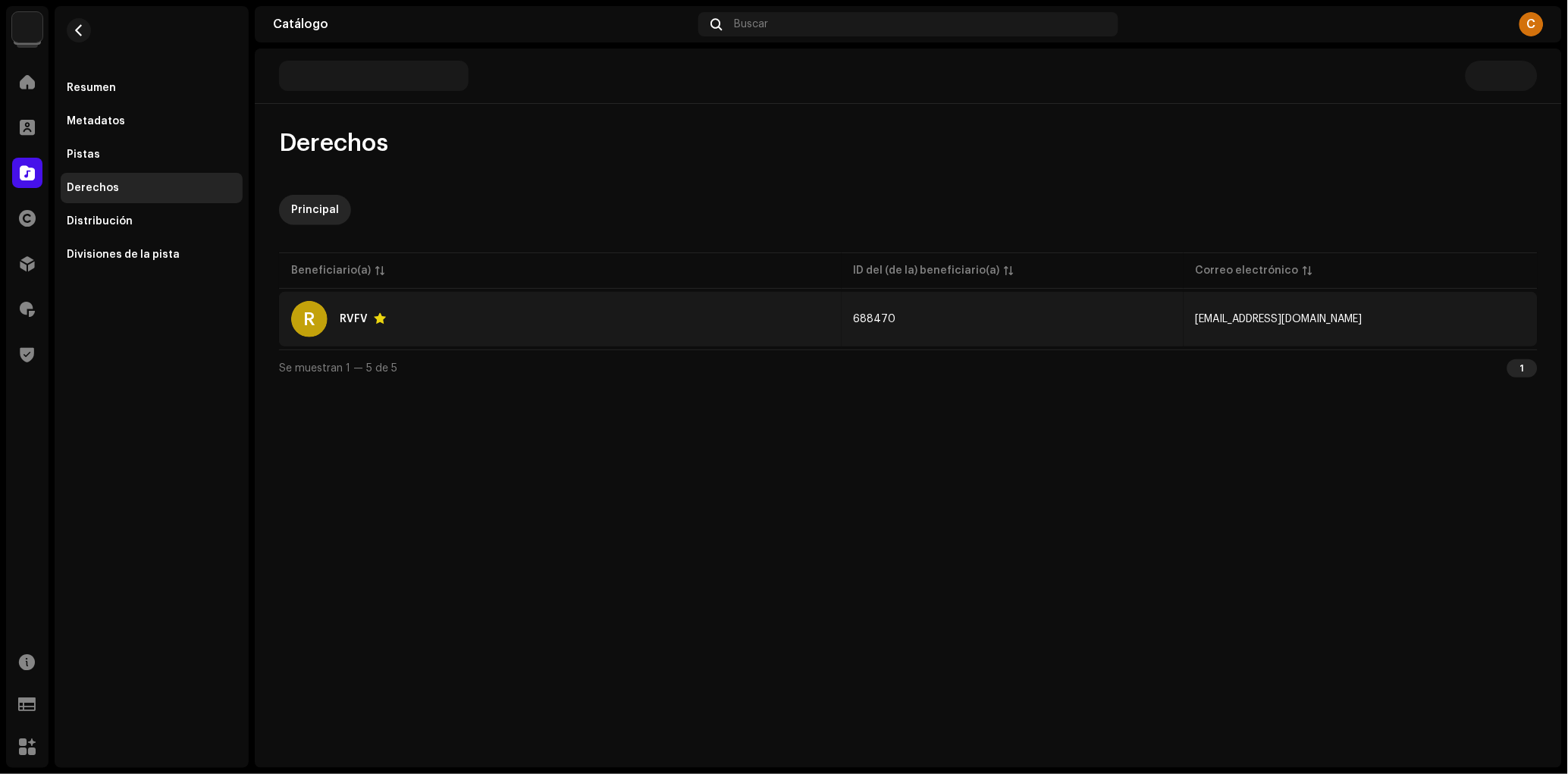
click at [617, 322] on div "R RVFV" at bounding box center [560, 319] width 539 height 36
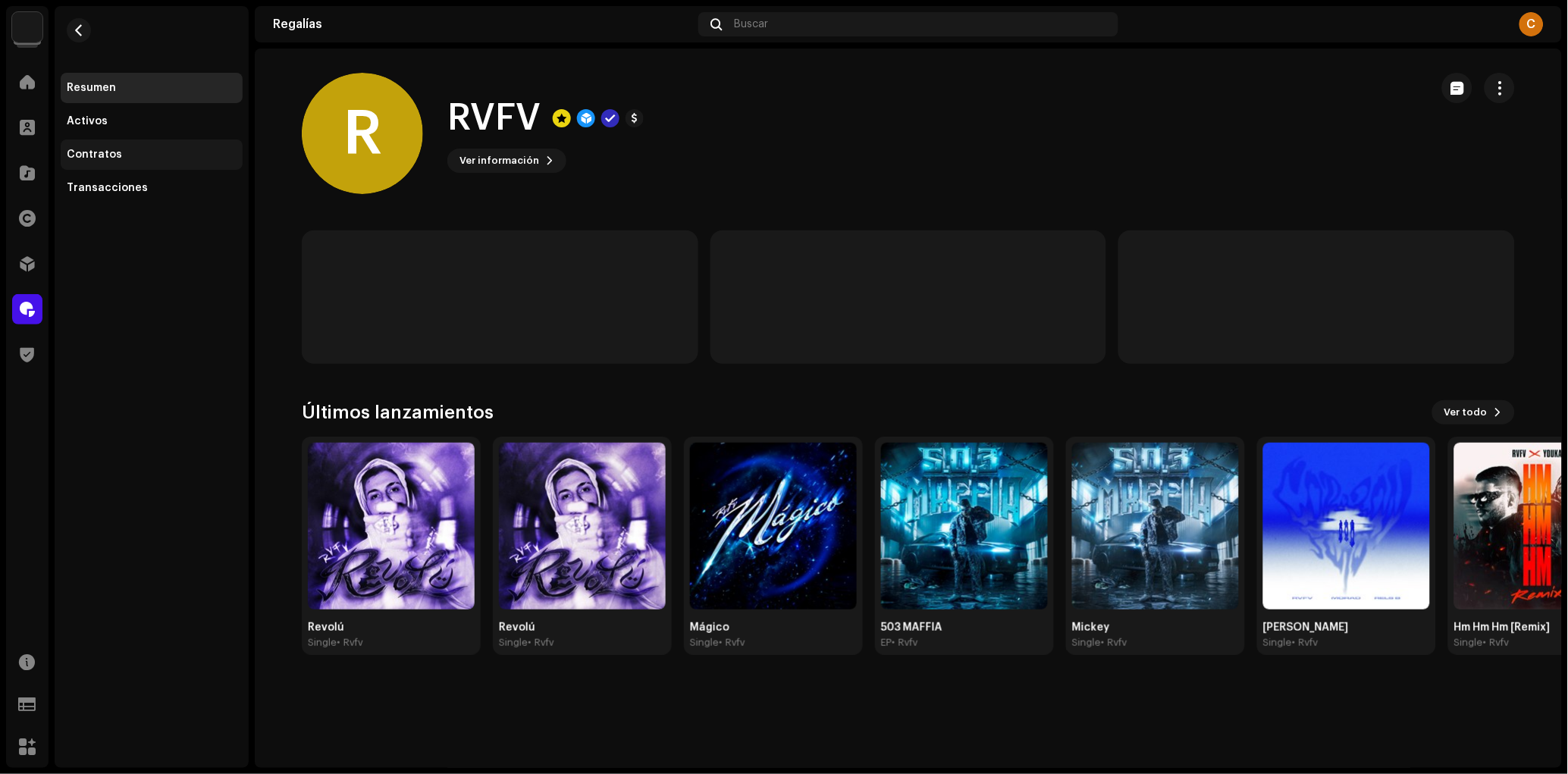
click at [79, 153] on div "Contratos" at bounding box center [94, 154] width 55 height 12
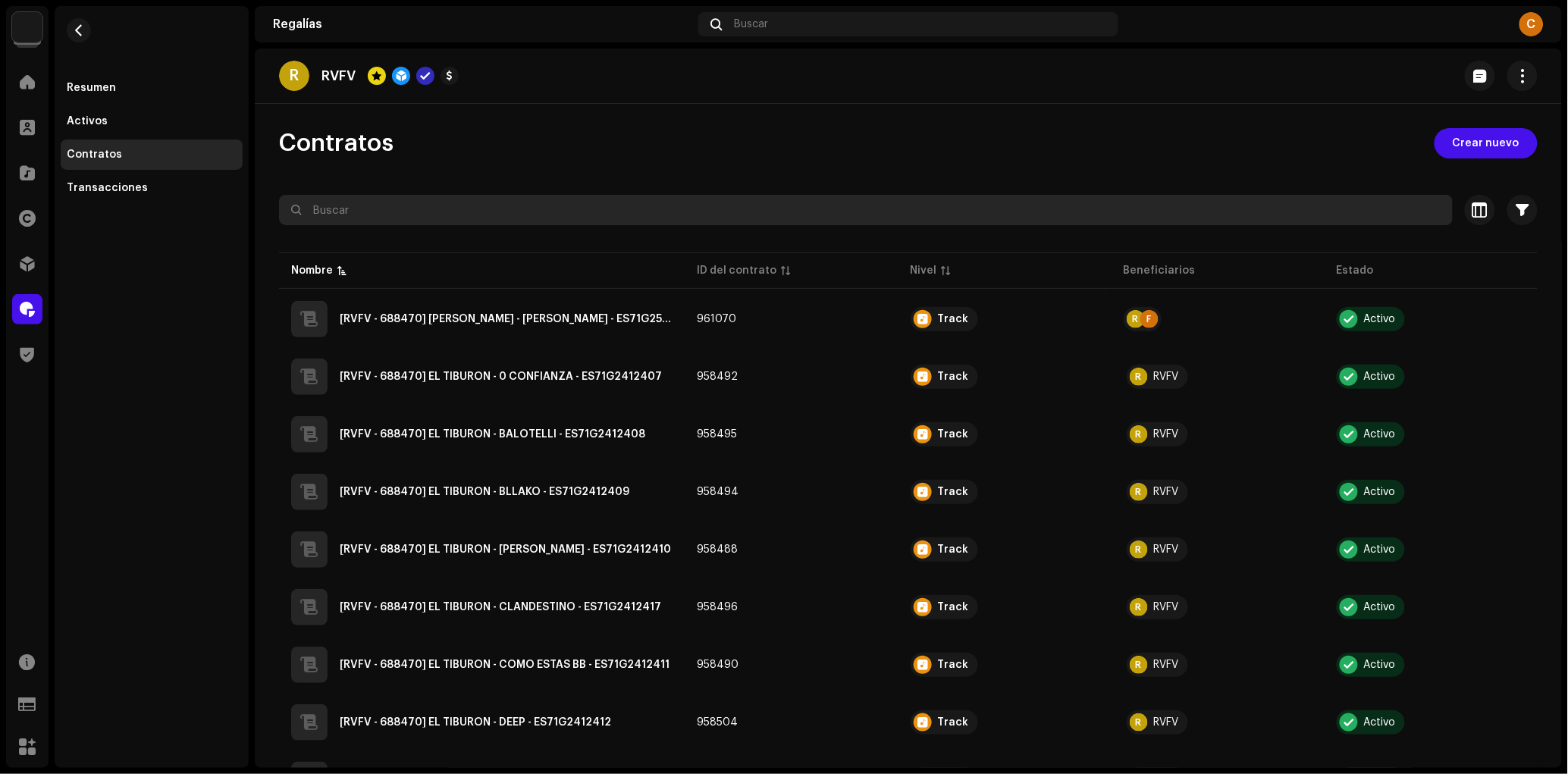
click at [1144, 195] on input "text" at bounding box center [866, 209] width 1174 height 30
paste input "Tigini"
type input "Tigini"
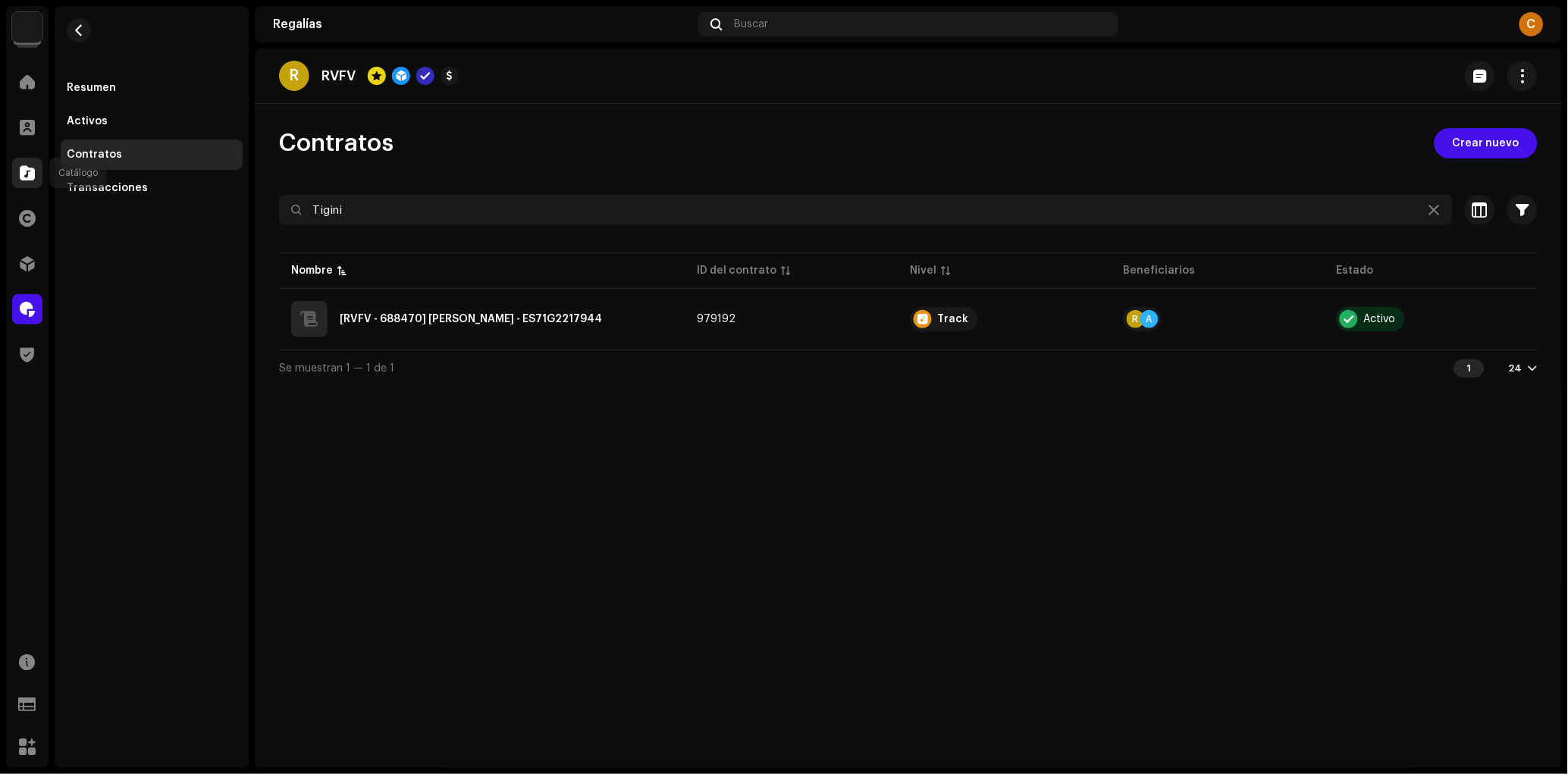
click at [37, 171] on div at bounding box center [26, 173] width 30 height 30
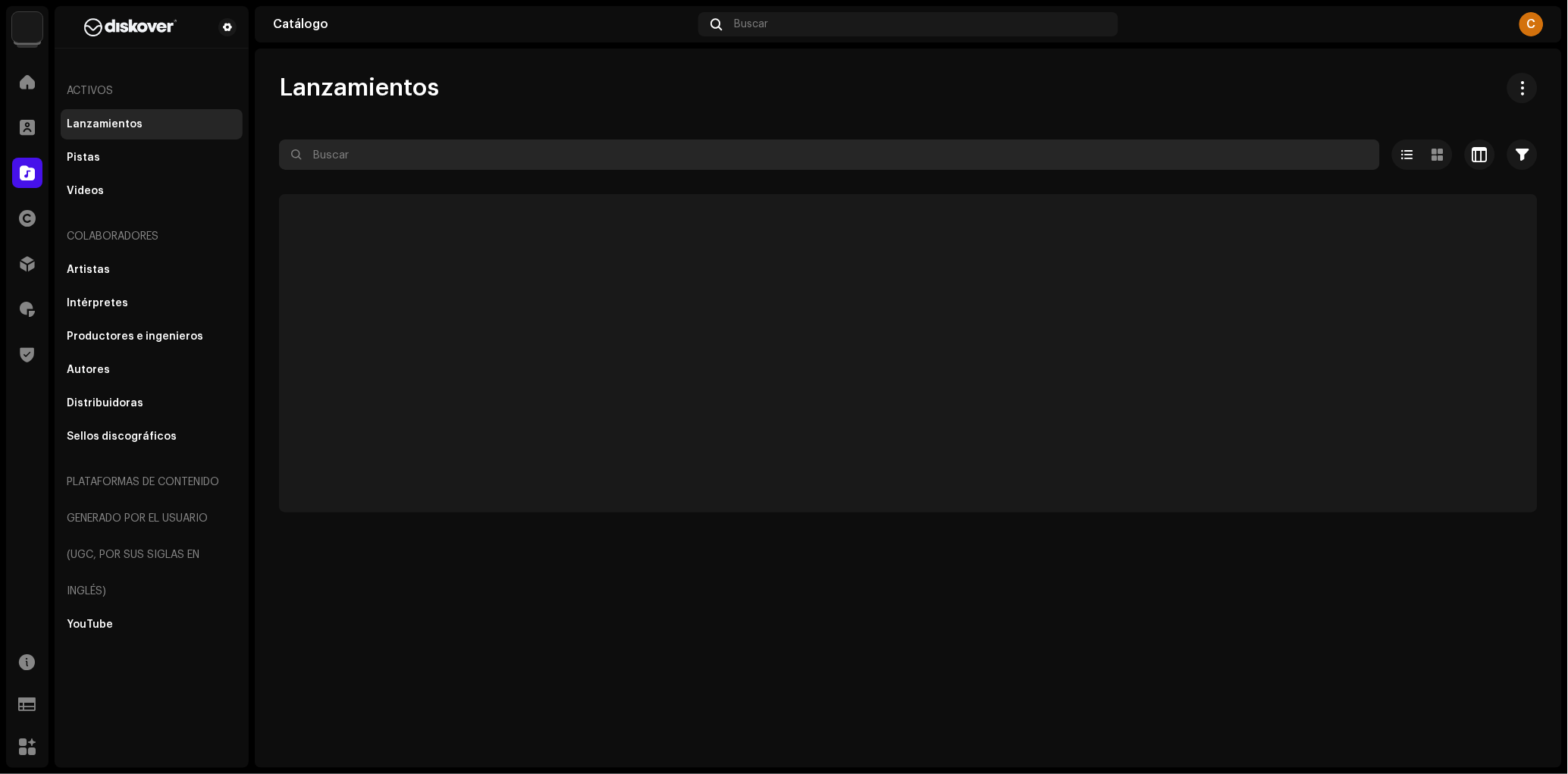
click at [381, 158] on input "text" at bounding box center [829, 154] width 1101 height 30
paste input "729771310469"
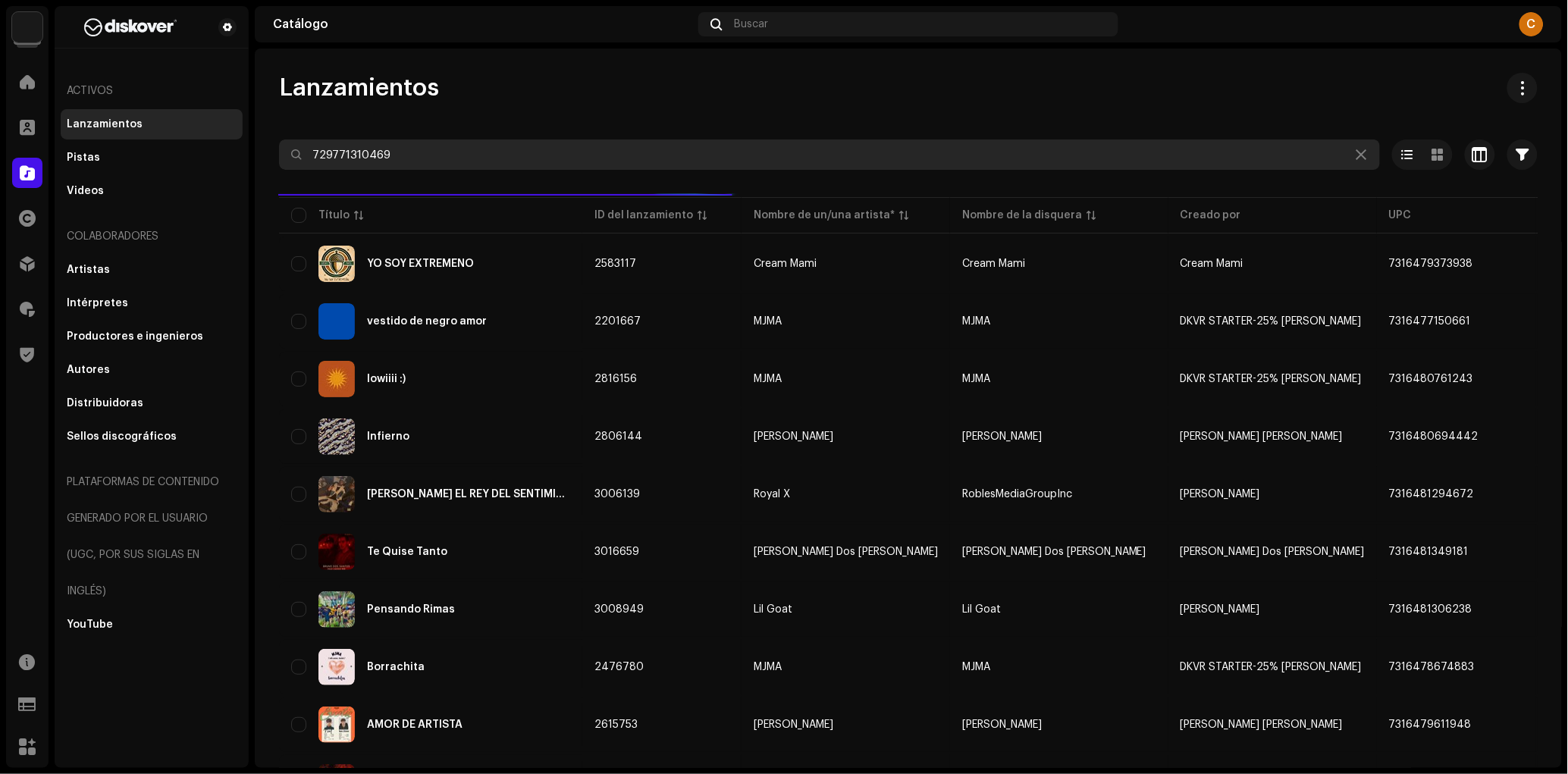
type input "729771310469"
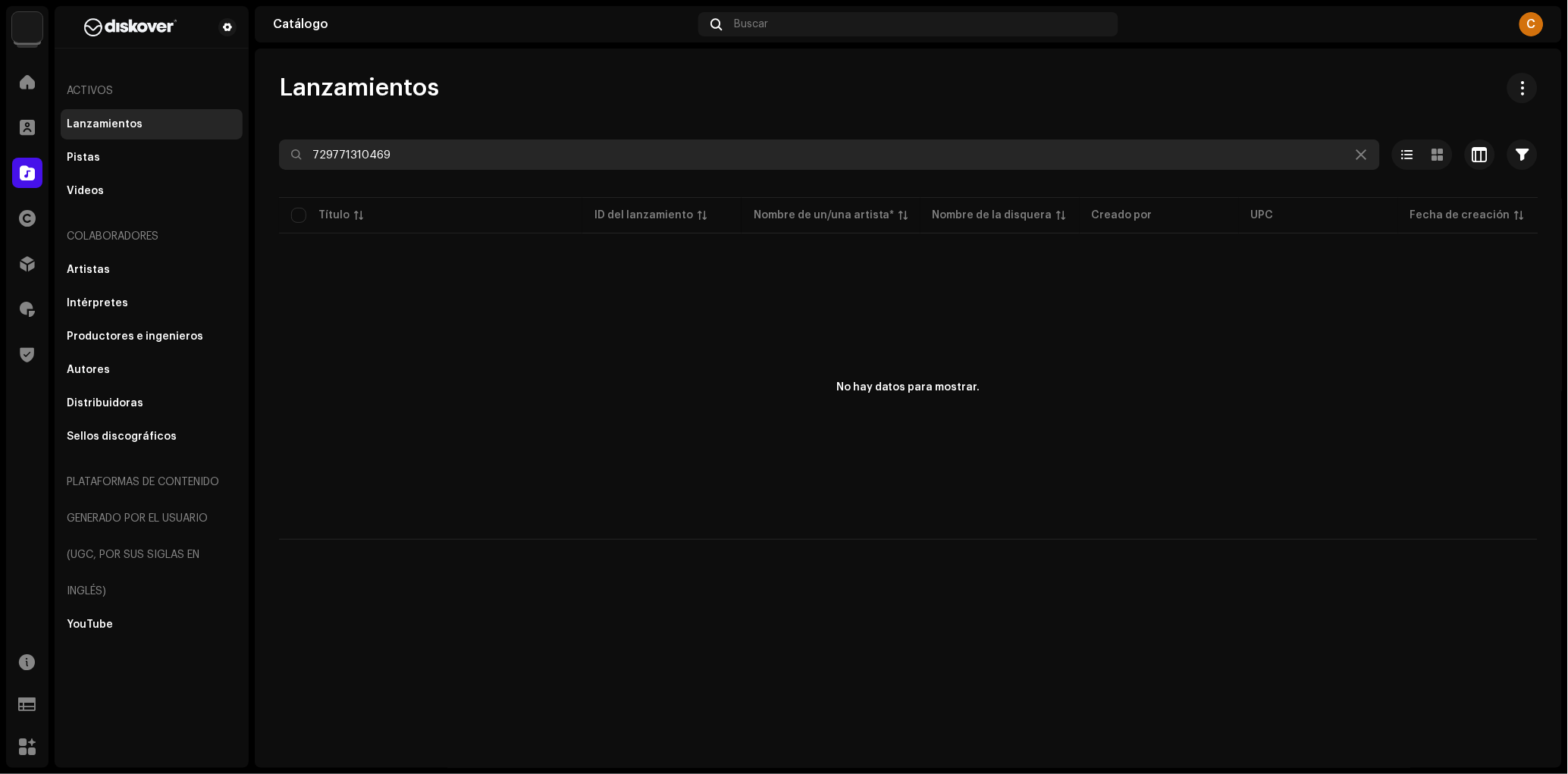
click at [423, 169] on input "729771310469" at bounding box center [829, 154] width 1101 height 30
click at [423, 164] on input "729771310469" at bounding box center [829, 154] width 1101 height 30
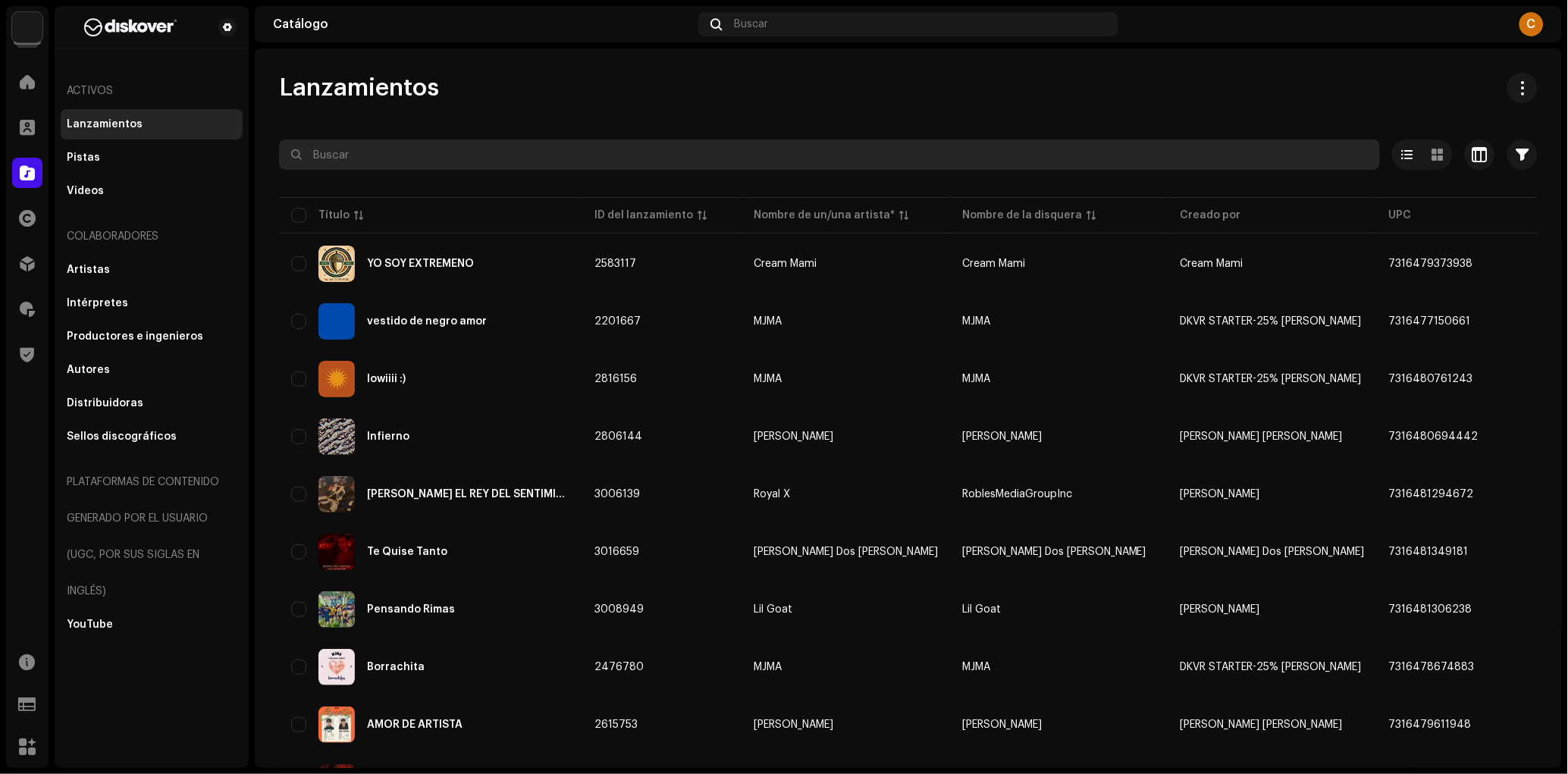
click at [448, 158] on input "text" at bounding box center [829, 154] width 1101 height 30
paste input "LARAH."
type input "LARAH."
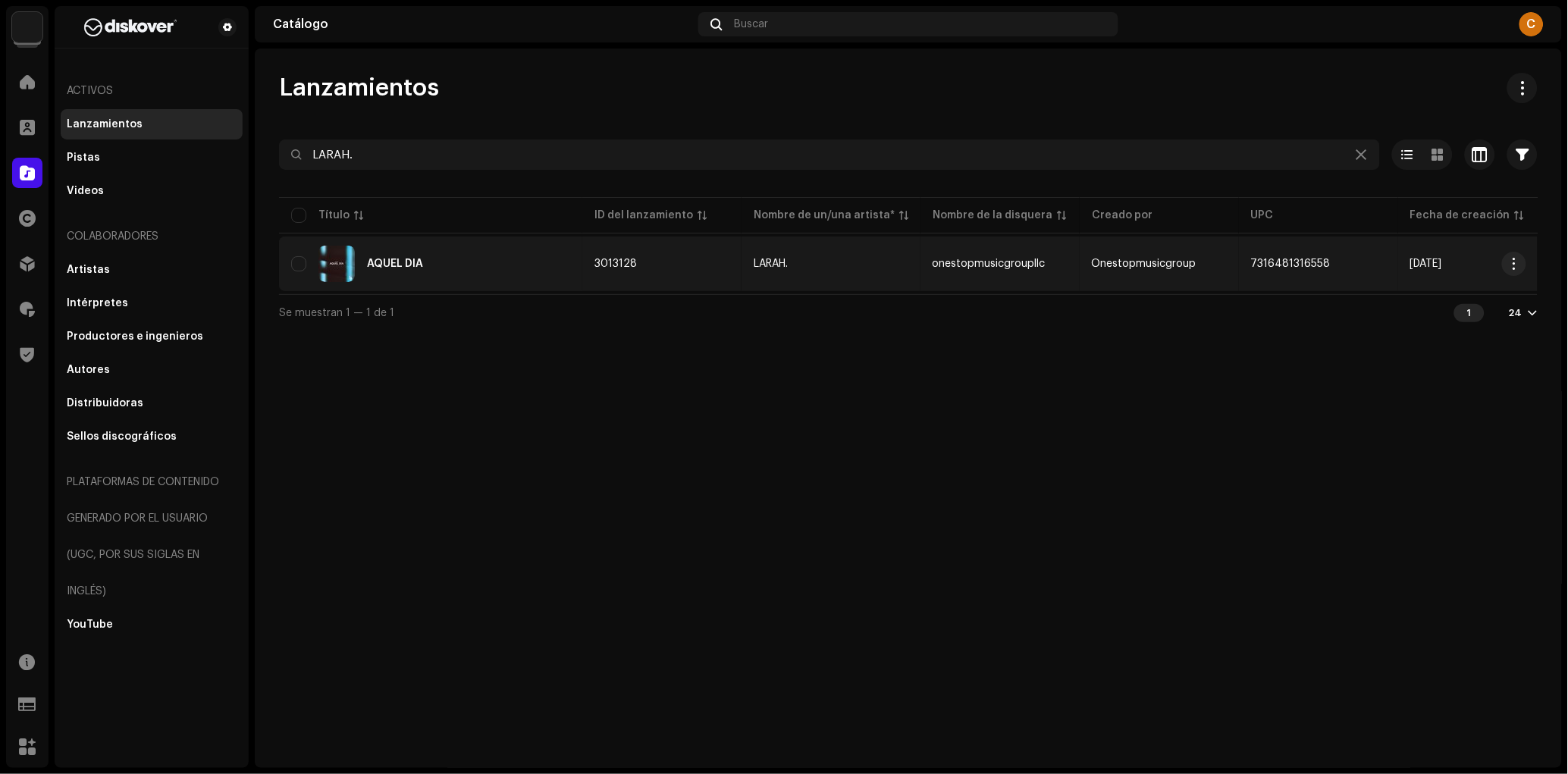
click at [471, 281] on div "AQUEL DÍA" at bounding box center [430, 263] width 279 height 36
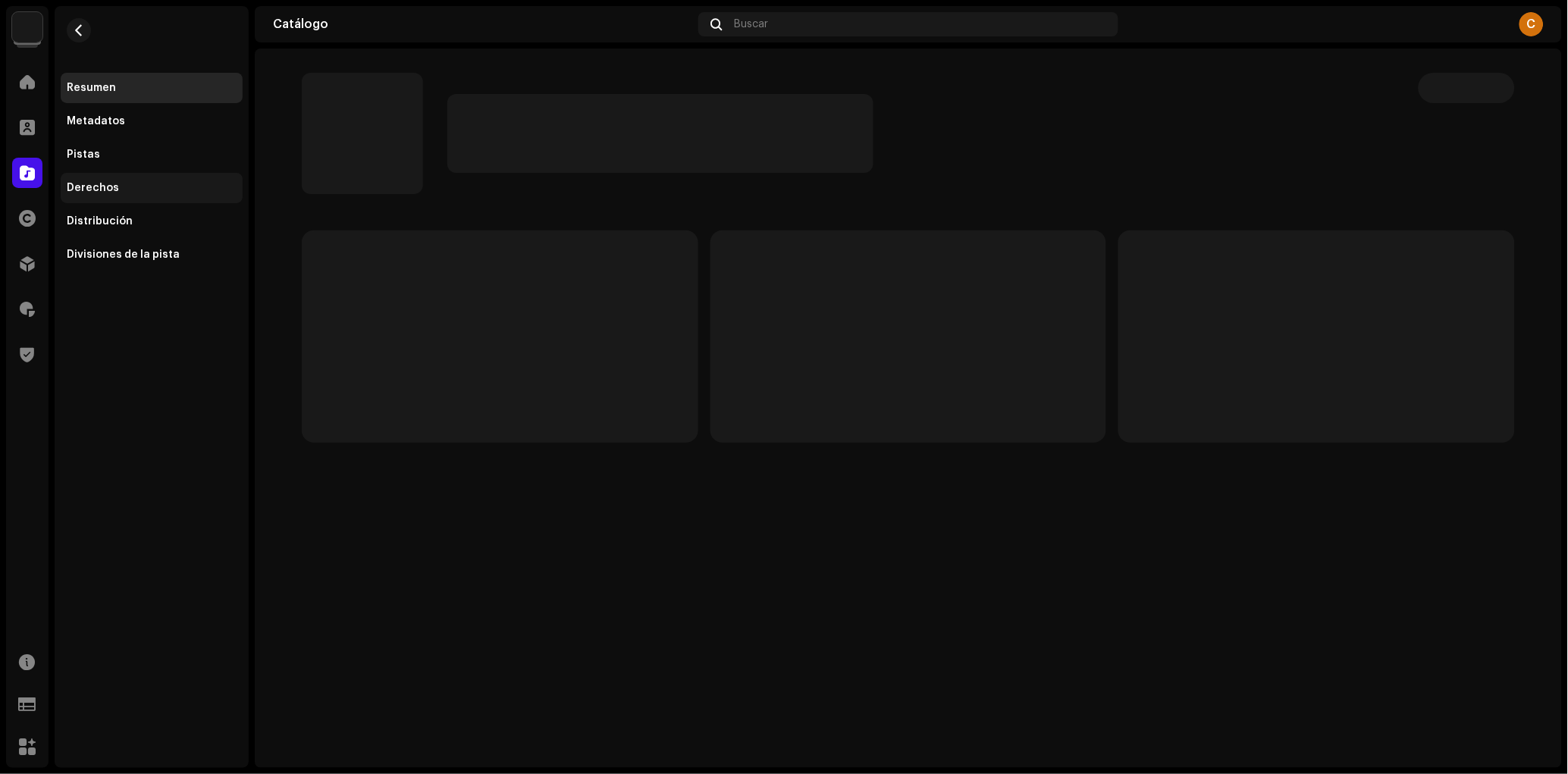
click at [128, 185] on div "Derechos" at bounding box center [151, 187] width 170 height 12
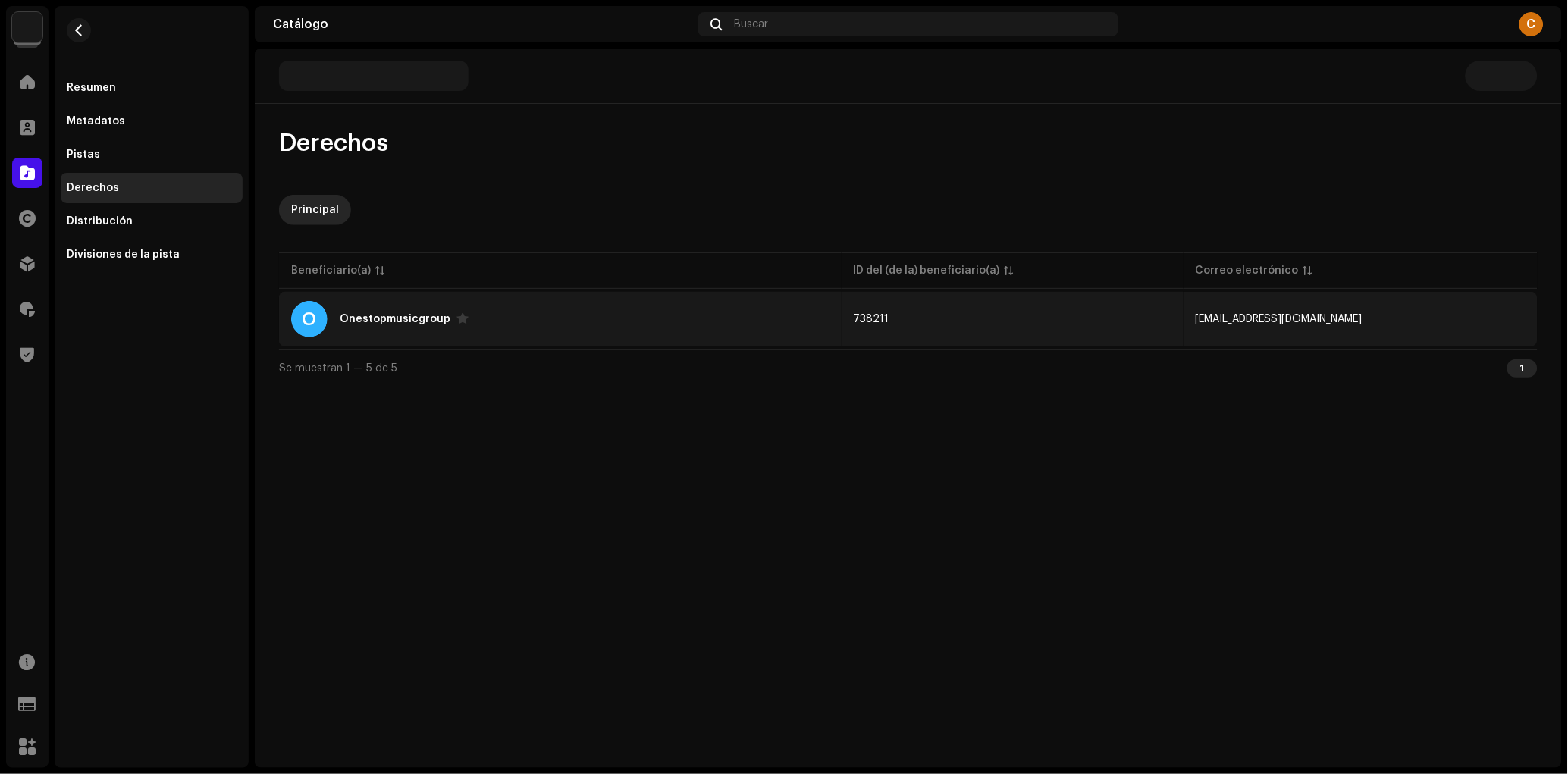
click at [558, 299] on td "O Onestopmusicgroup" at bounding box center [560, 319] width 562 height 55
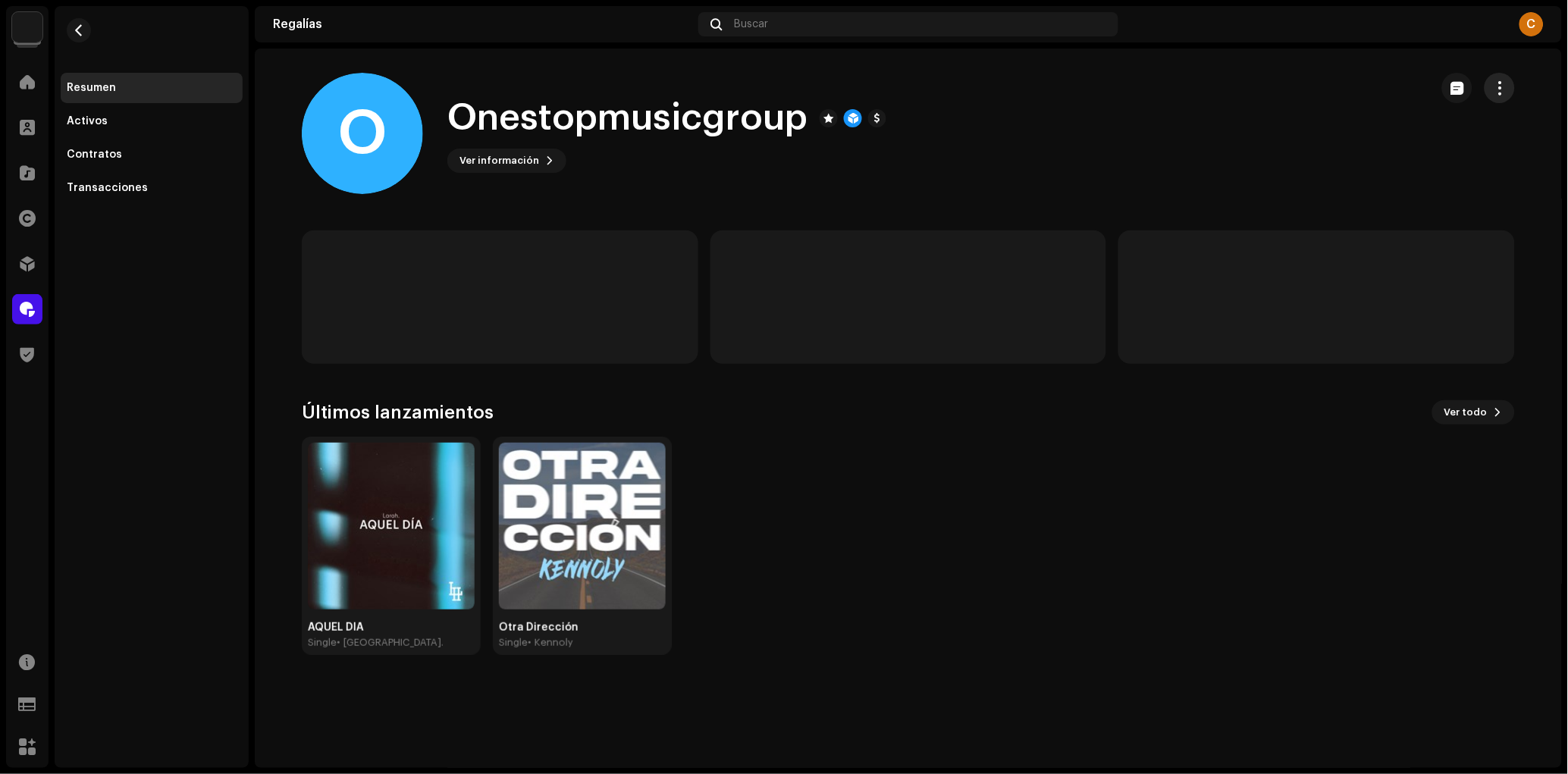
click at [1503, 90] on span "button" at bounding box center [1500, 87] width 15 height 12
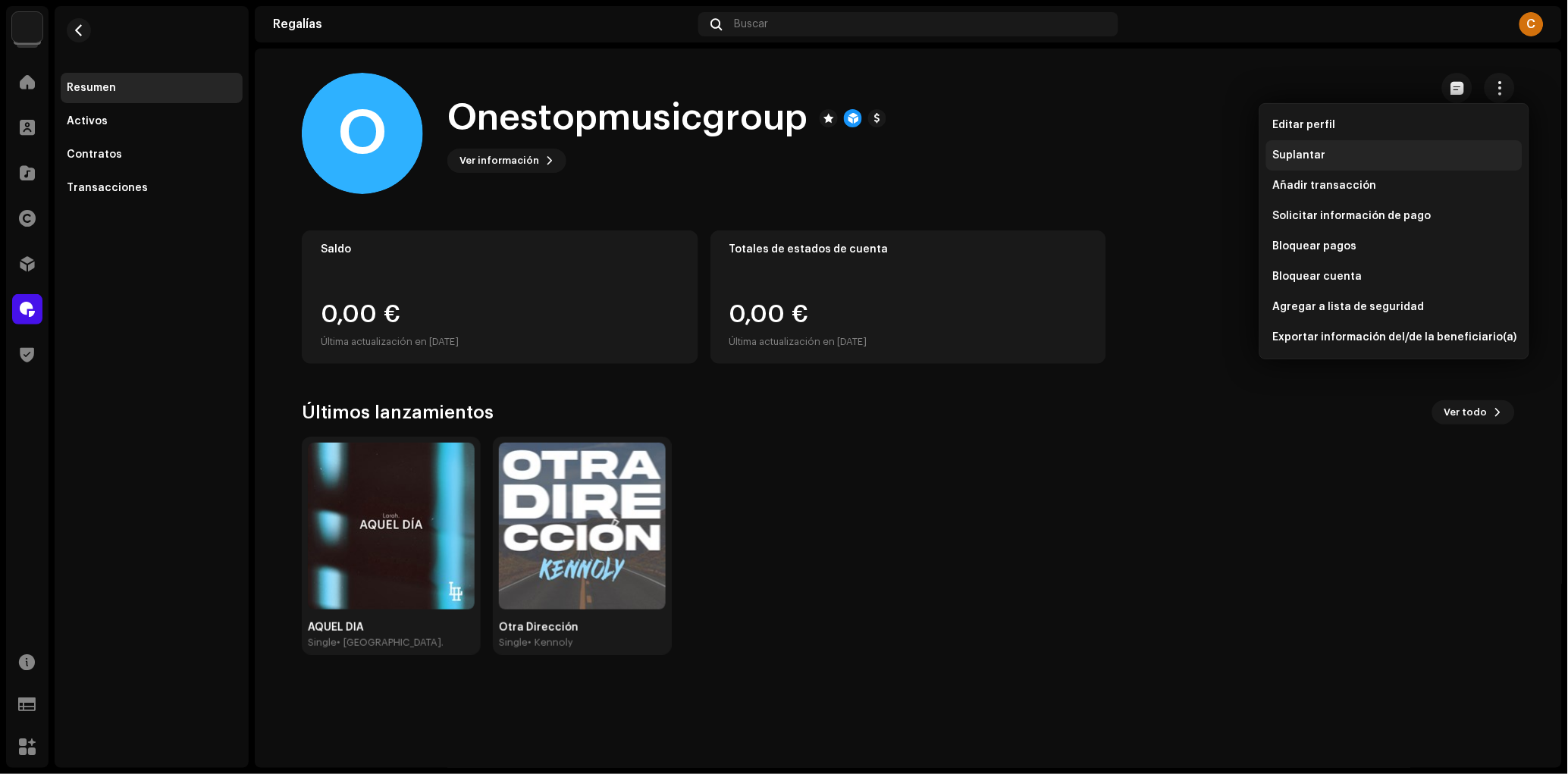
click at [1334, 146] on div "Suplantar" at bounding box center [1394, 154] width 256 height 30
